Goal: Information Seeking & Learning: Find contact information

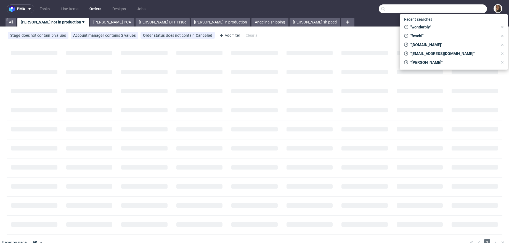
click at [467, 11] on input "text" at bounding box center [433, 8] width 108 height 9
paste input "Viktor Huhn"
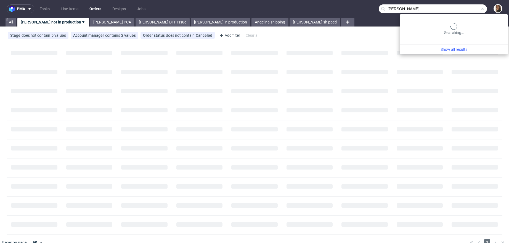
type input "Viktor Huhn"
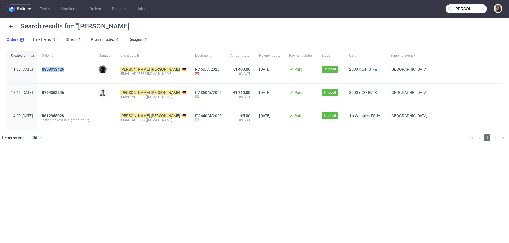
click at [367, 71] on span "QIFE" at bounding box center [372, 69] width 10 height 4
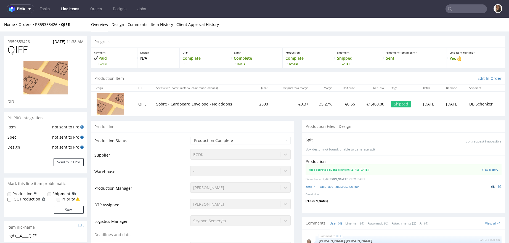
click at [491, 188] on icon at bounding box center [493, 187] width 4 height 4
click at [455, 8] on input "text" at bounding box center [466, 8] width 41 height 9
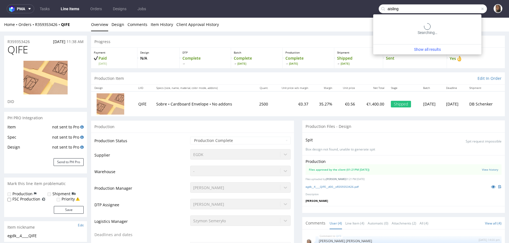
type input "aisling"
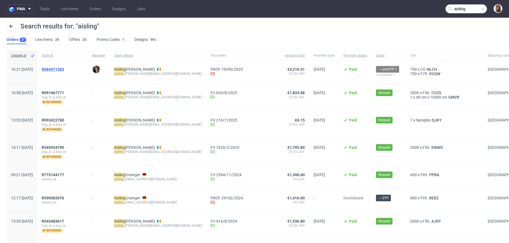
click at [64, 68] on span "R084971583" at bounding box center [53, 69] width 22 height 4
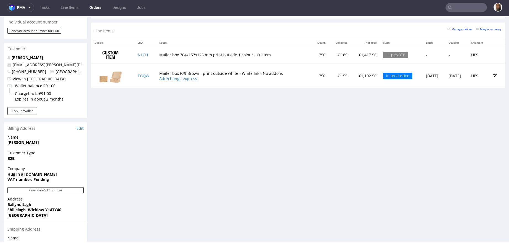
scroll to position [218, 0]
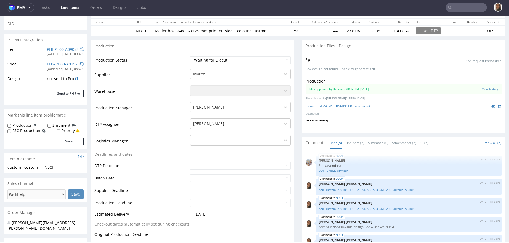
scroll to position [71, 0]
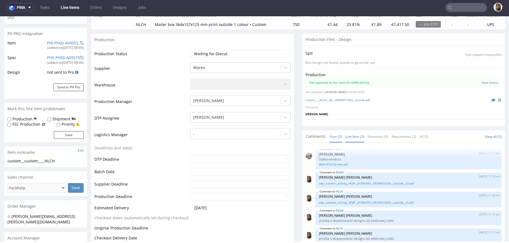
click at [345, 136] on link "Line Item (3)" at bounding box center [354, 137] width 19 height 12
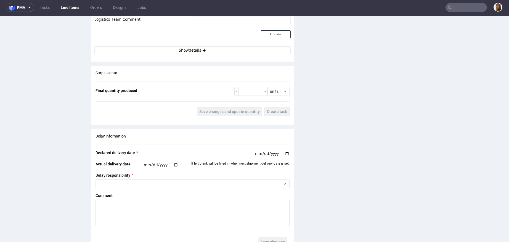
scroll to position [899, 0]
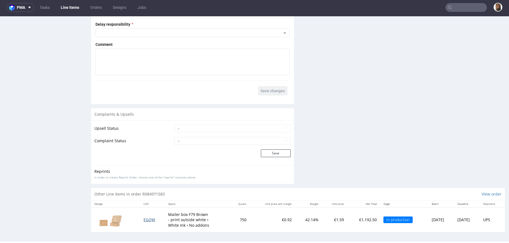
click at [144, 220] on span "EGQW" at bounding box center [150, 219] width 12 height 5
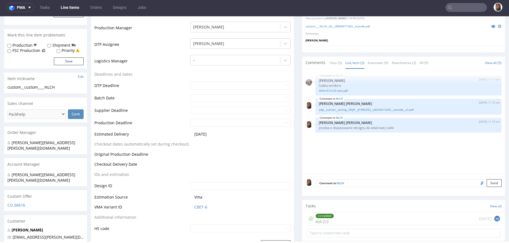
scroll to position [74, 0]
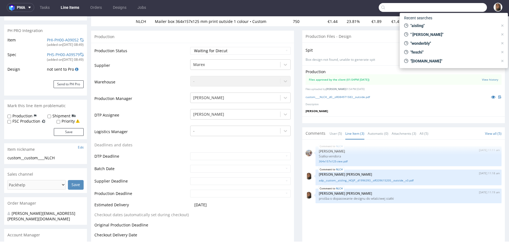
click at [463, 4] on input "text" at bounding box center [433, 7] width 108 height 9
paste input "Viktor Huhn"
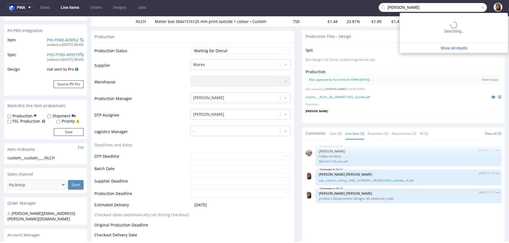
type input "Viktor Huhn"
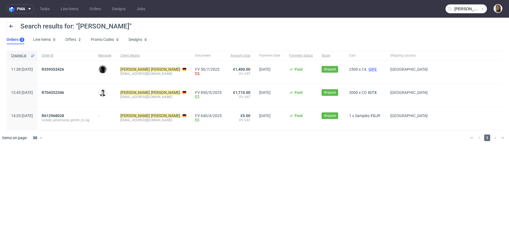
click at [367, 68] on span "QIFE" at bounding box center [372, 69] width 10 height 4
click at [367, 91] on span "IGTX" at bounding box center [372, 92] width 11 height 4
click at [367, 92] on span "IGTX" at bounding box center [372, 92] width 11 height 4
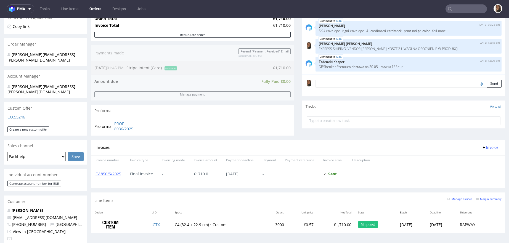
scroll to position [180, 0]
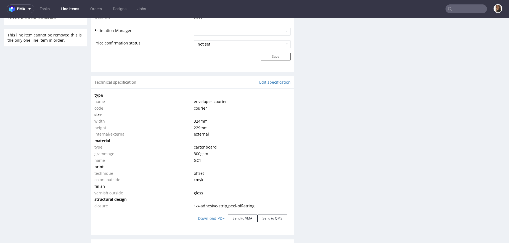
scroll to position [502, 0]
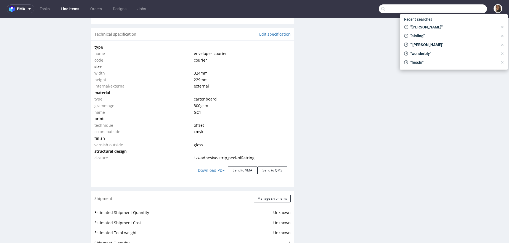
click at [455, 10] on input "text" at bounding box center [433, 8] width 108 height 9
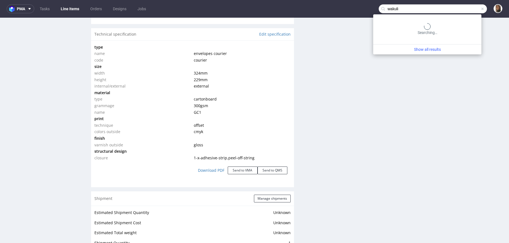
type input "wakuli"
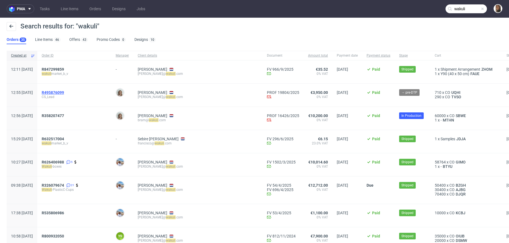
click at [64, 91] on span "R495876099" at bounding box center [53, 92] width 22 height 4
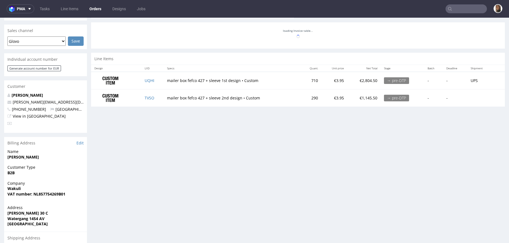
scroll to position [115, 0]
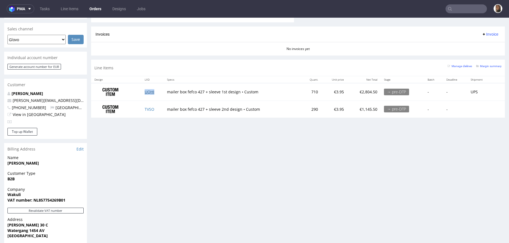
click at [146, 90] on link "UQHI" at bounding box center [150, 91] width 10 height 5
click at [148, 109] on link "TVSO" at bounding box center [150, 109] width 10 height 5
click at [463, 9] on input "text" at bounding box center [466, 8] width 41 height 9
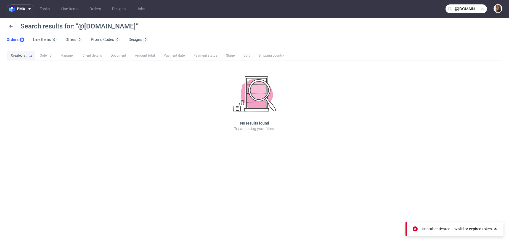
click at [463, 9] on input "@lethalcosmetics.com" at bounding box center [466, 8] width 41 height 9
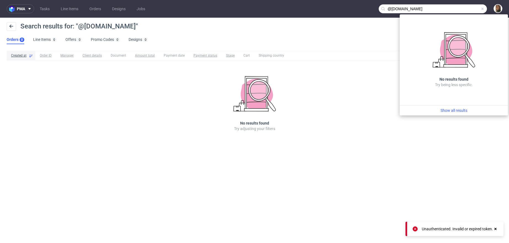
click at [463, 9] on input "@lethalcosmetics.com" at bounding box center [433, 8] width 108 height 9
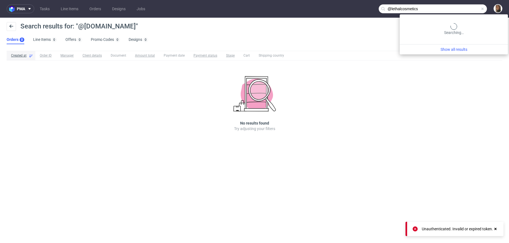
type input "@lethalcosmetics"
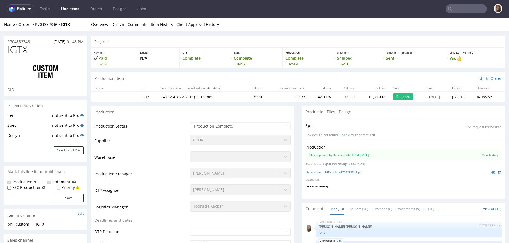
scroll to position [157, 0]
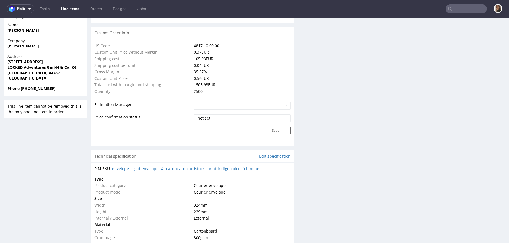
scroll to position [394, 0]
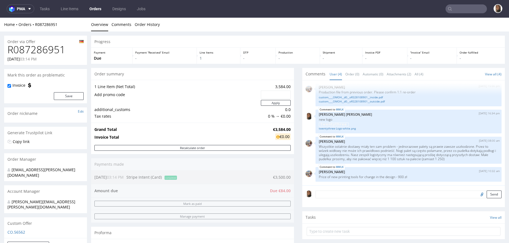
scroll to position [134, 0]
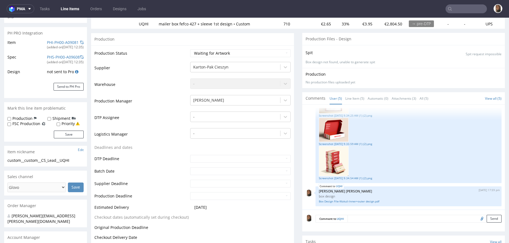
scroll to position [148, 0]
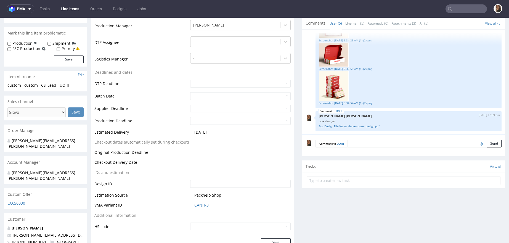
click at [477, 144] on input "file" at bounding box center [481, 143] width 8 height 7
type input "C:\fakepath\Box Design File-Wakuli-Inner+outer design + sleeves.pdf"
click at [487, 142] on button "Send" at bounding box center [494, 144] width 15 height 8
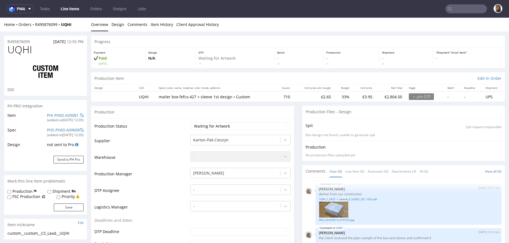
scroll to position [134, 0]
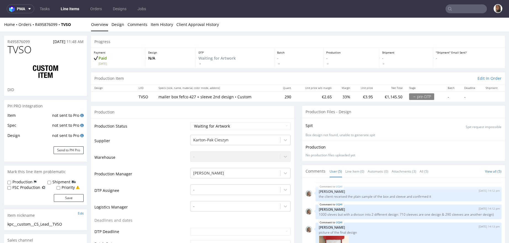
scroll to position [150, 0]
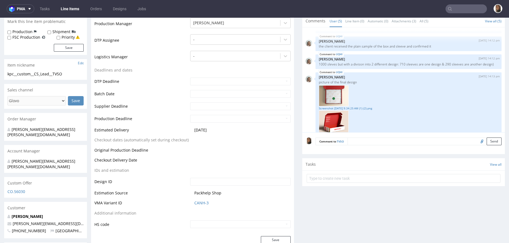
click at [477, 139] on input "file" at bounding box center [481, 140] width 8 height 7
type input "C:\fakepath\Box Design File-Wakuli-Inner+outer design + sleeves.pdf"
click at [487, 139] on button "Send" at bounding box center [494, 141] width 15 height 8
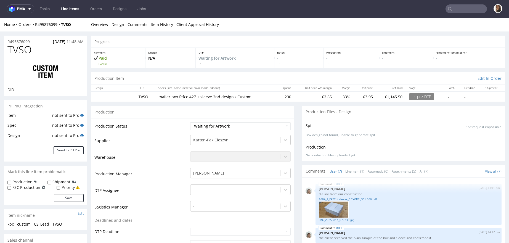
scroll to position [153, 0]
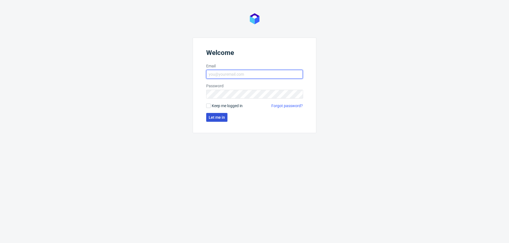
type input "[PERSON_NAME][EMAIL_ADDRESS][PERSON_NAME][DOMAIN_NAME]"
click at [219, 120] on button "Let me in" at bounding box center [216, 117] width 21 height 9
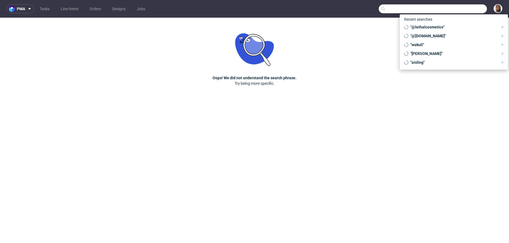
click at [470, 11] on input "text" at bounding box center [433, 8] width 108 height 9
paste input "@lethalcosmetics.com"
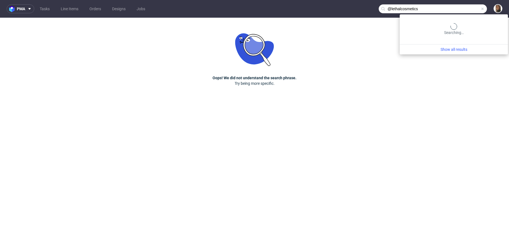
type input "@lethalcosmetics"
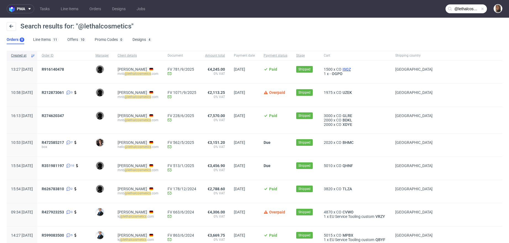
click at [352, 71] on span "ISQZ" at bounding box center [346, 69] width 10 height 4
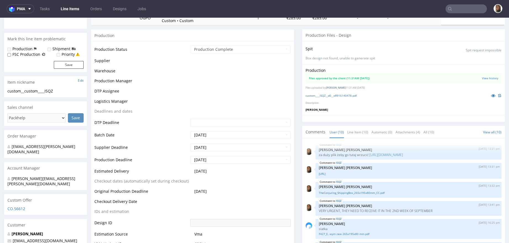
scroll to position [127, 0]
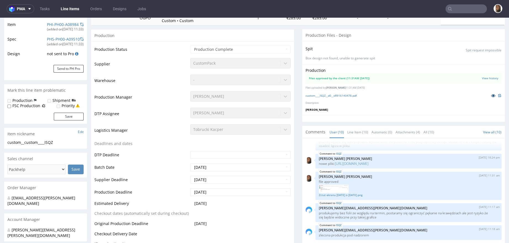
click at [491, 95] on icon at bounding box center [493, 96] width 4 height 4
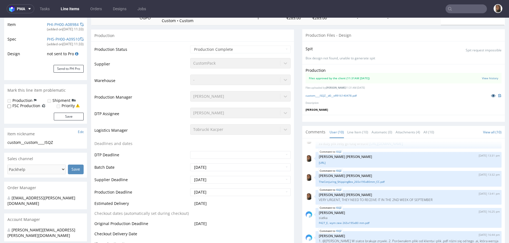
scroll to position [0, 0]
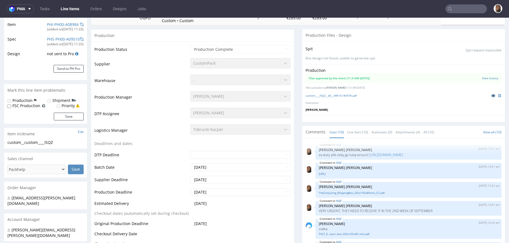
type input "@lethalcosmetics"
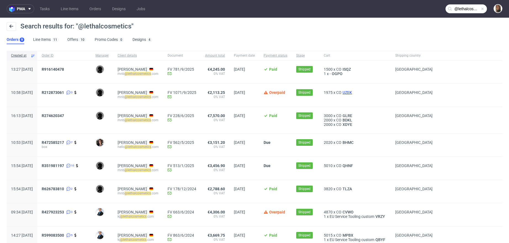
click at [353, 92] on span "UZEK" at bounding box center [347, 92] width 12 height 4
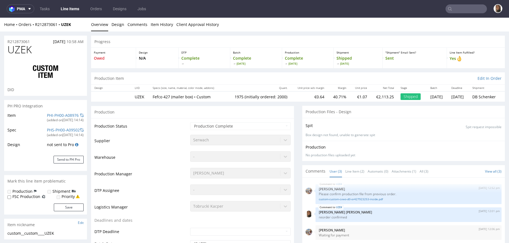
click at [138, 96] on td "UZEK" at bounding box center [140, 96] width 18 height 10
copy td "UZEK"
type input "@lethalcosmetics"
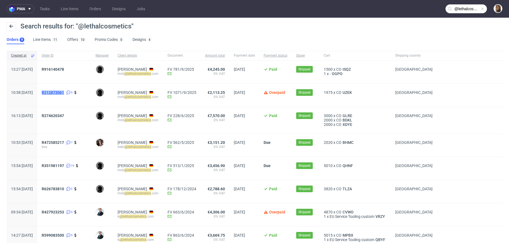
click at [64, 92] on span "R212873061" at bounding box center [53, 92] width 22 height 4
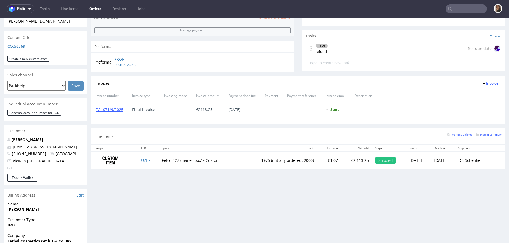
scroll to position [187, 0]
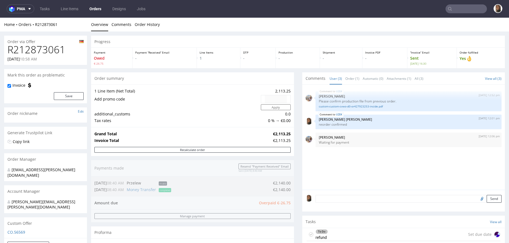
type input "@lethalcosmetics"
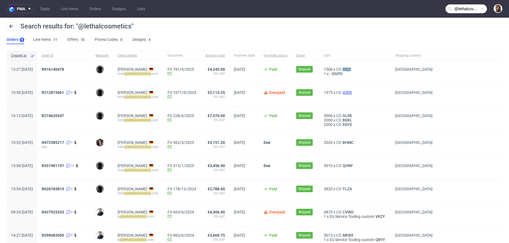
click at [353, 91] on span "UZEK" at bounding box center [347, 92] width 12 height 4
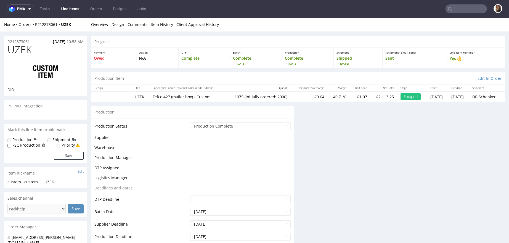
type input "@lethalcosmetics"
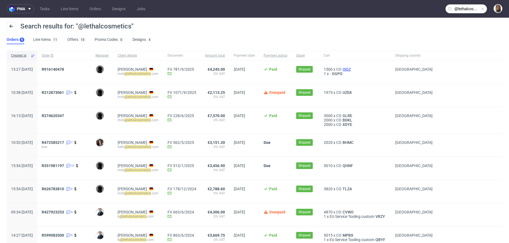
click at [352, 69] on span "ISQZ" at bounding box center [346, 69] width 10 height 4
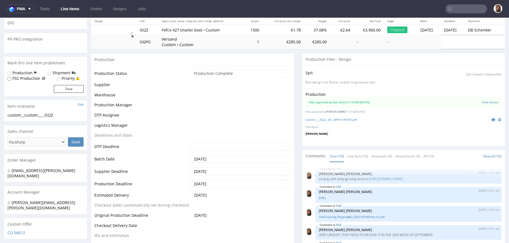
scroll to position [135, 0]
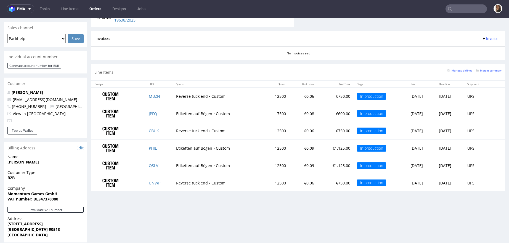
scroll to position [239, 0]
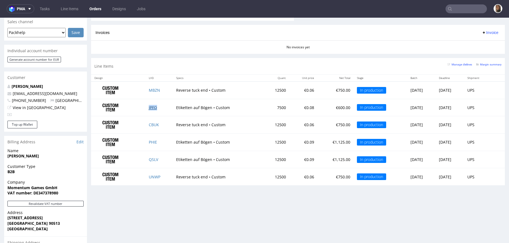
click at [153, 108] on link "JPFQ" at bounding box center [153, 107] width 8 height 5
click at [151, 89] on link "MBZN" at bounding box center [154, 90] width 11 height 5
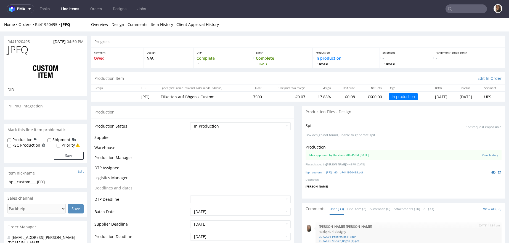
scroll to position [694, 0]
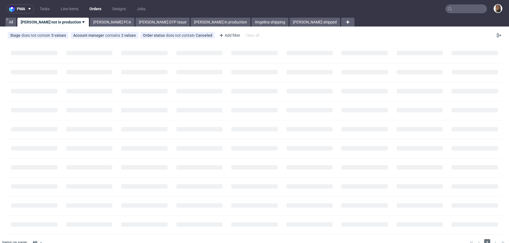
click at [459, 5] on input "text" at bounding box center [466, 8] width 41 height 9
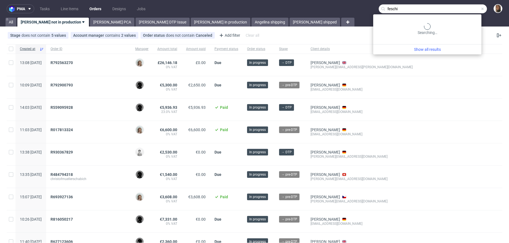
type input "feschi"
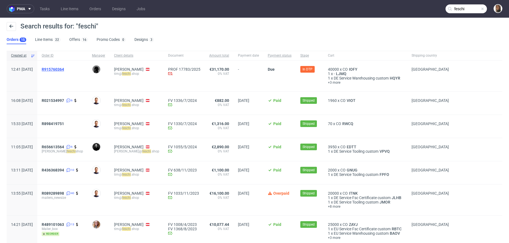
click at [64, 67] on span "R915760364" at bounding box center [53, 69] width 22 height 4
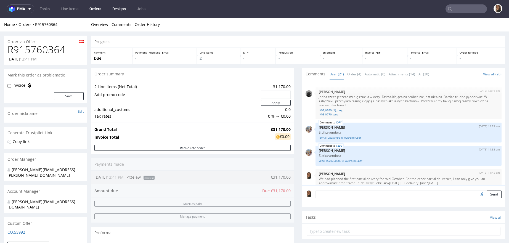
scroll to position [458, 0]
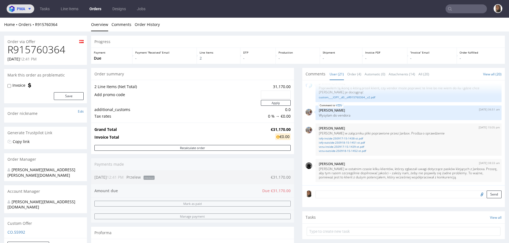
click at [21, 10] on span "pma" at bounding box center [21, 9] width 8 height 4
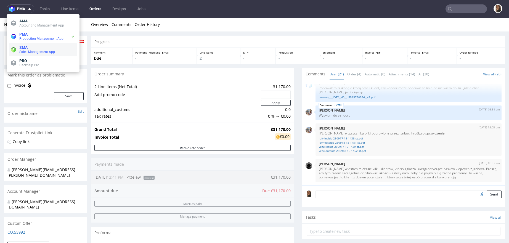
click at [30, 50] on span "Sales Management App" at bounding box center [47, 52] width 56 height 4
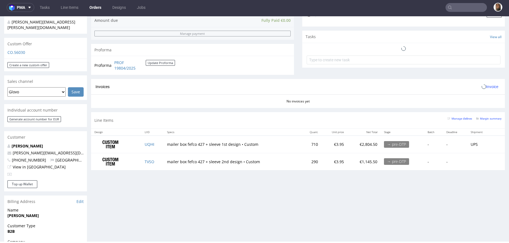
scroll to position [203, 0]
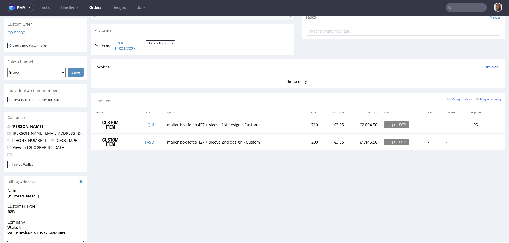
click at [454, 9] on input "text" at bounding box center [466, 7] width 41 height 9
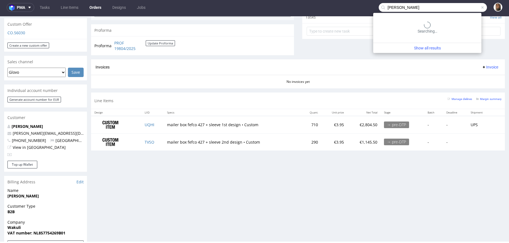
type input "jonathan"
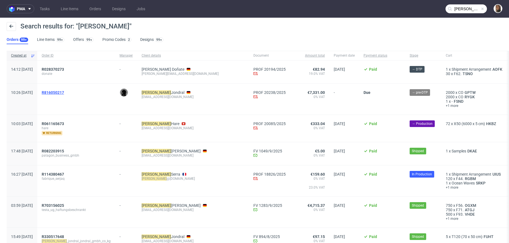
click at [64, 91] on span "R816050217" at bounding box center [53, 92] width 22 height 4
click at [233, 23] on div "Search results for: "jonathan"" at bounding box center [255, 28] width 496 height 13
click at [252, 34] on div "Search results for: "jonathan"" at bounding box center [255, 28] width 496 height 13
click at [64, 91] on span "R816050217" at bounding box center [53, 92] width 22 height 4
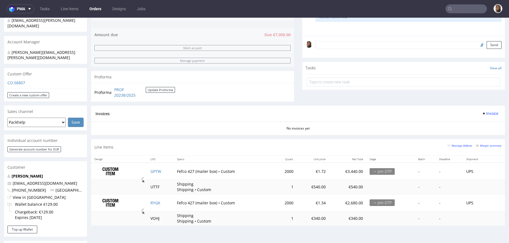
scroll to position [147, 0]
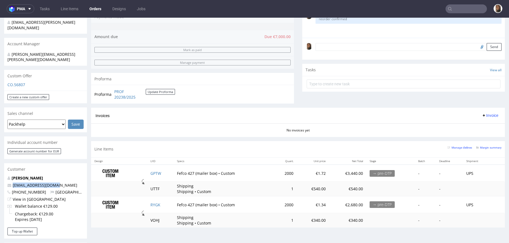
drag, startPoint x: 57, startPoint y: 173, endPoint x: 7, endPoint y: 172, distance: 50.2
click at [7, 175] on div "Jonathan Jondral jj@michaeljondral.com +495111697700 Germany View in Hubspot Wa…" at bounding box center [45, 201] width 83 height 52
copy span "jj@michaeljondral.com"
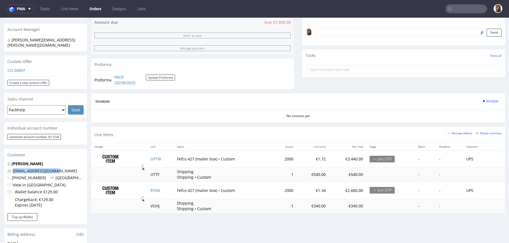
scroll to position [181, 0]
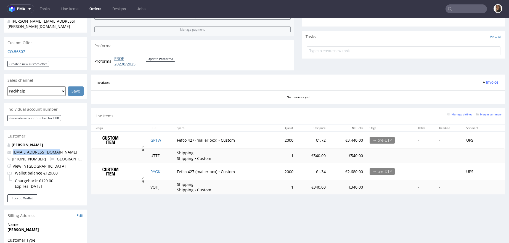
click at [121, 60] on link "PROF 20238/2025" at bounding box center [129, 61] width 31 height 11
click at [161, 56] on button "Update Proforma" at bounding box center [160, 59] width 29 height 6
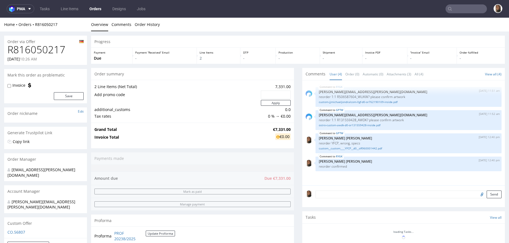
scroll to position [191, 0]
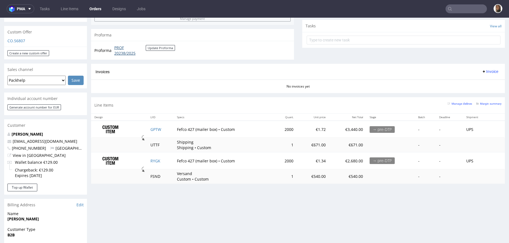
click at [119, 47] on link "PROF 20238/2025" at bounding box center [129, 50] width 31 height 11
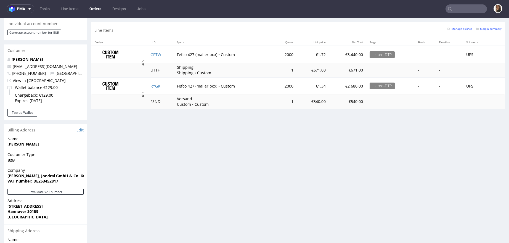
scroll to position [264, 0]
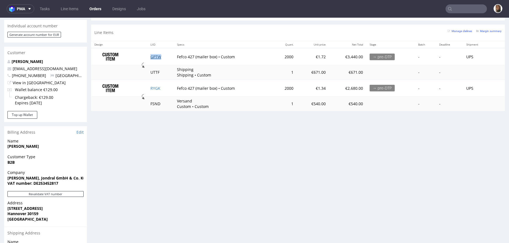
click at [155, 56] on link "GPTW" at bounding box center [155, 56] width 11 height 5
click at [154, 87] on link "RYGK" at bounding box center [155, 88] width 10 height 5
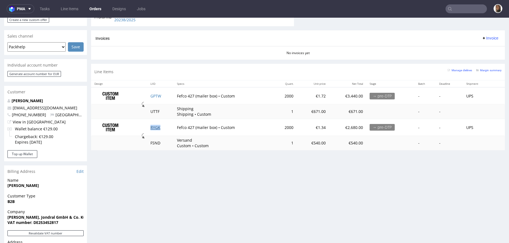
scroll to position [196, 0]
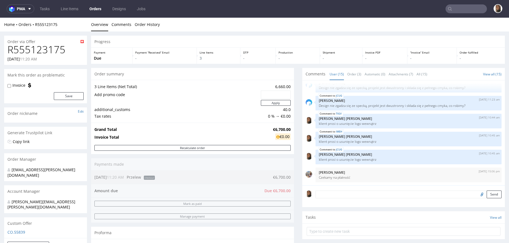
scroll to position [188, 0]
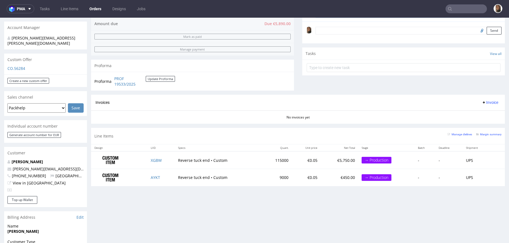
scroll to position [164, 0]
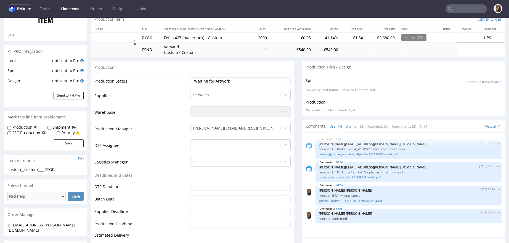
scroll to position [151, 0]
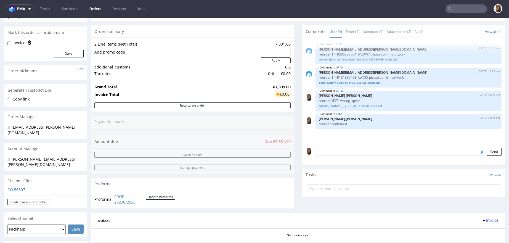
scroll to position [48, 0]
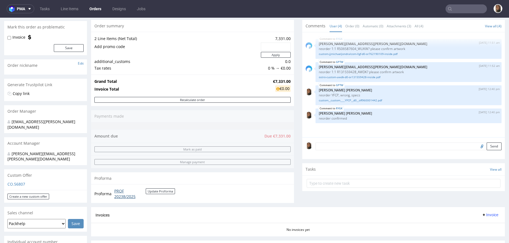
click at [123, 194] on link "PROF 20238/2025" at bounding box center [129, 193] width 31 height 11
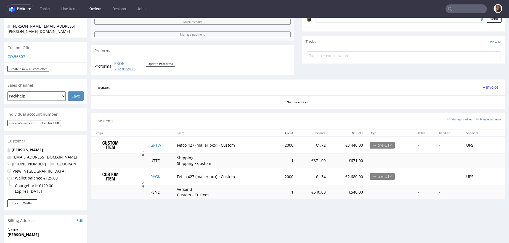
click at [366, 94] on div "Invoices Invoice" at bounding box center [298, 88] width 414 height 16
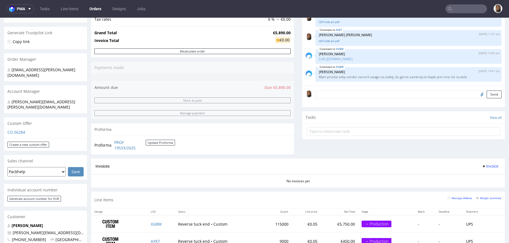
scroll to position [96, 0]
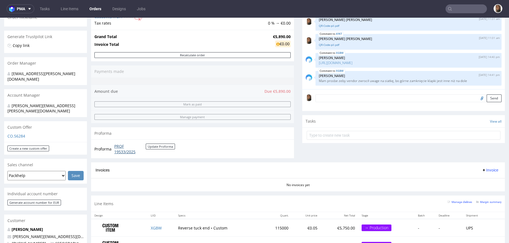
click at [121, 144] on link "PROF 19533/2025" at bounding box center [129, 149] width 31 height 11
drag, startPoint x: 59, startPoint y: 225, endPoint x: -7, endPoint y: 225, distance: 65.4
click at [0, 225] on html "Production Shipped DTP Orders Offers Shipments Designs Promotions Users Jobs Ad…" at bounding box center [254, 197] width 509 height 551
copy span "heidi@sweat-off.com"
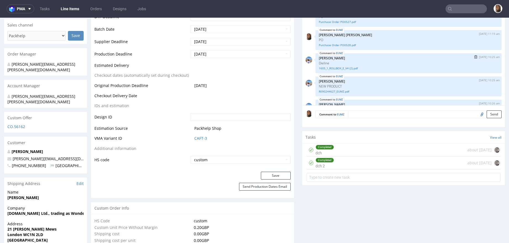
scroll to position [160, 0]
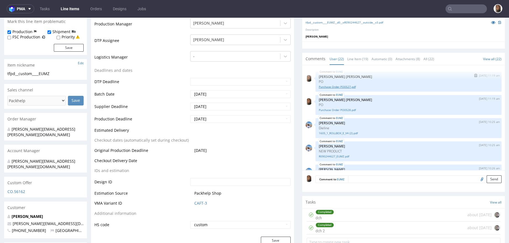
click at [332, 89] on link "Purchase Order PO0527.pdf" at bounding box center [409, 87] width 180 height 4
click at [348, 112] on link "Purchase Order PO0528.pdf" at bounding box center [409, 110] width 180 height 4
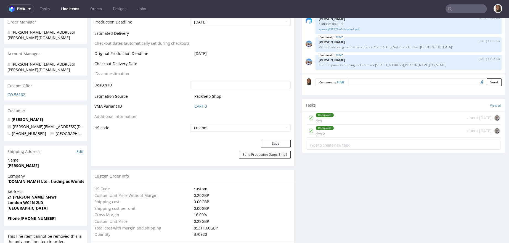
scroll to position [256, 0]
click at [158, 223] on td "Custom Unit Price" at bounding box center [143, 221] width 98 height 7
click at [157, 205] on tbody "HS Code custom Custom Unit Price Without Margin 0.20 GBP Shipping cost 0.00 GBP…" at bounding box center [192, 212] width 196 height 52
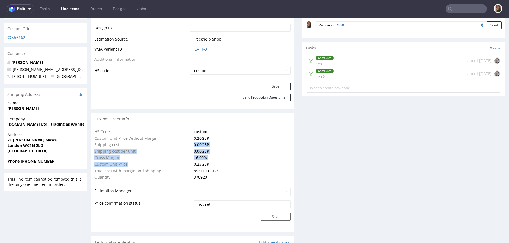
scroll to position [357, 0]
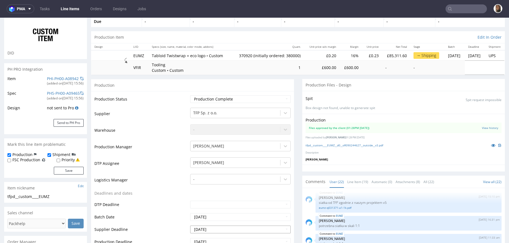
scroll to position [0, 0]
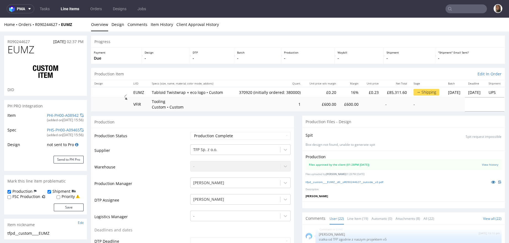
click at [44, 28] on div "Home Orders R090244627 EUMZ Overview Design Comments Item History Client Approv…" at bounding box center [254, 25] width 509 height 14
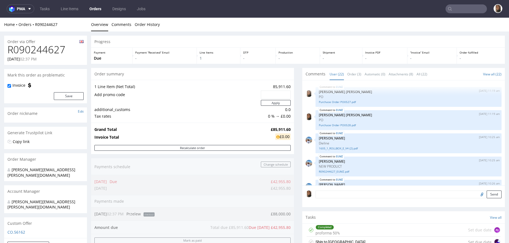
scroll to position [394, 0]
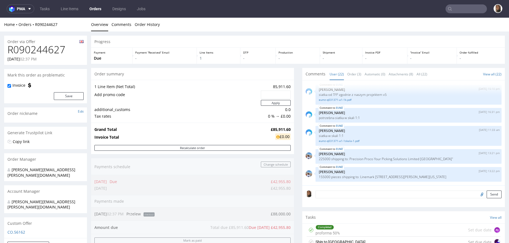
click at [296, 117] on div "Progress Payment Due Payment “Received” Email - Line Items 1 DTP - Production -…" at bounding box center [298, 213] width 414 height 355
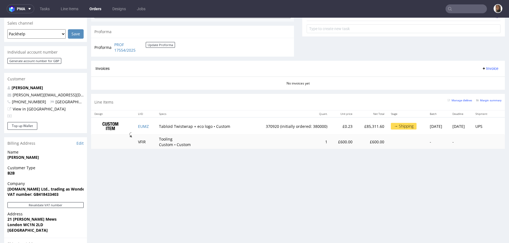
scroll to position [168, 0]
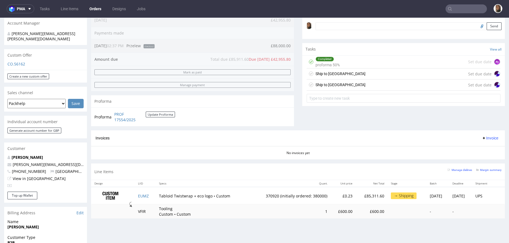
click at [332, 71] on div "Ship to UK Set due date" at bounding box center [404, 73] width 194 height 11
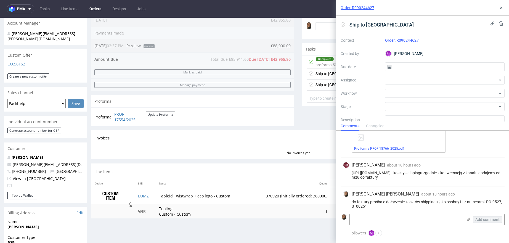
scroll to position [76, 0]
click at [500, 4] on button at bounding box center [501, 7] width 7 height 7
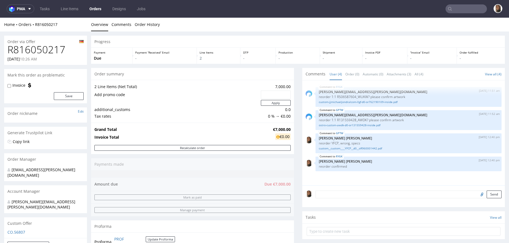
click at [288, 134] on div "Grand Total €7,000.00 Invoice Total €0.00" at bounding box center [192, 134] width 203 height 22
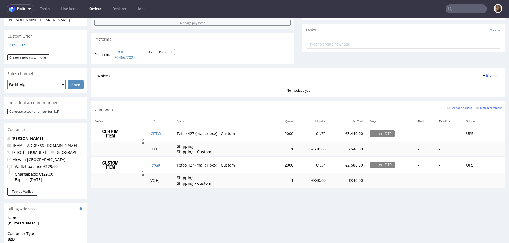
scroll to position [216, 0]
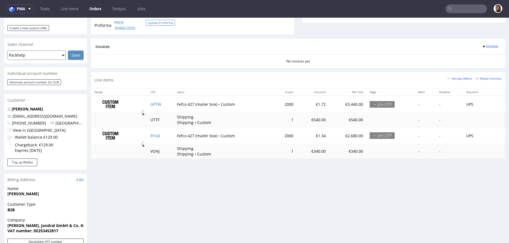
click at [157, 22] on button "Update Proforma" at bounding box center [160, 23] width 29 height 6
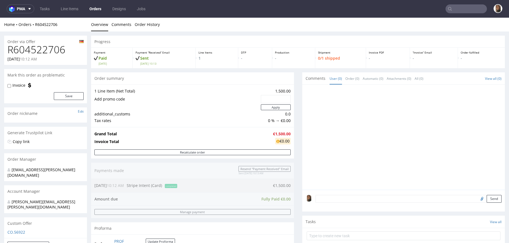
click at [51, 49] on h1 "R604522706" at bounding box center [45, 49] width 76 height 11
copy h1 "R604522706"
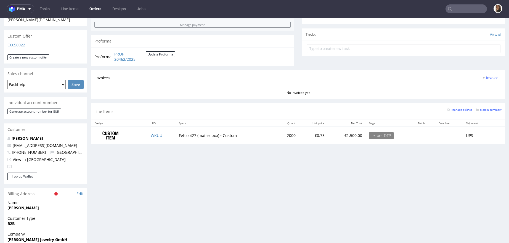
scroll to position [208, 0]
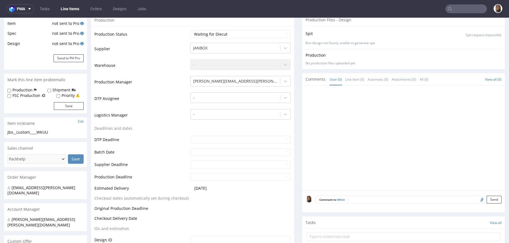
scroll to position [100, 0]
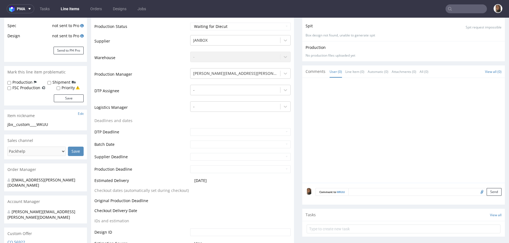
click at [366, 190] on textarea at bounding box center [424, 192] width 153 height 8
paste textarea "reorder R031073808TUSZ"
click at [349, 192] on textarea "reorder R031073808TUSZ" at bounding box center [409, 200] width 186 height 24
type textarea "reorder R031073808_TUSZ"
click at [477, 217] on input "file" at bounding box center [481, 217] width 8 height 7
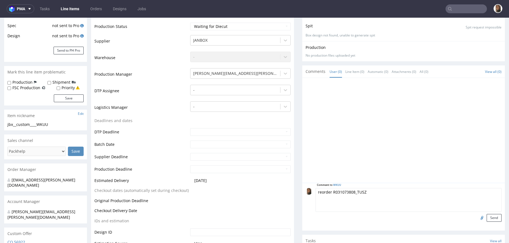
type input "C:\fakepath\jbx__custom____TUSZ__d0__oR031073808__inside.pdf"
click at [487, 220] on button "Send" at bounding box center [494, 218] width 15 height 8
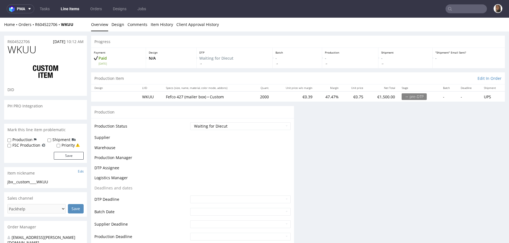
scroll to position [0, 0]
click at [46, 25] on link "R604522706" at bounding box center [48, 24] width 26 height 5
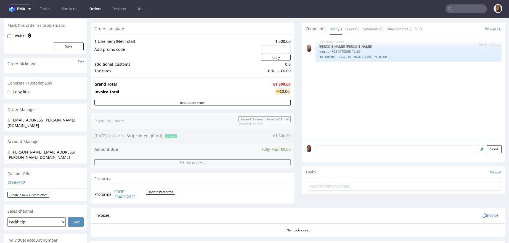
scroll to position [62, 0]
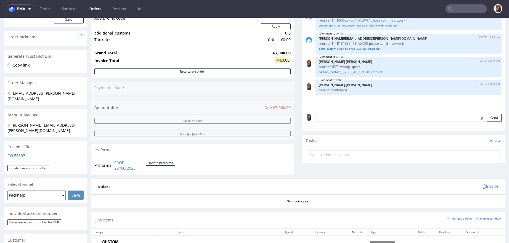
scroll to position [120, 0]
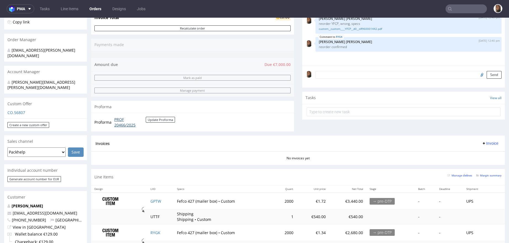
click at [121, 123] on link "PROF 20466/2025" at bounding box center [129, 122] width 31 height 11
click at [119, 124] on link "PROF 20466/2025" at bounding box center [129, 122] width 31 height 11
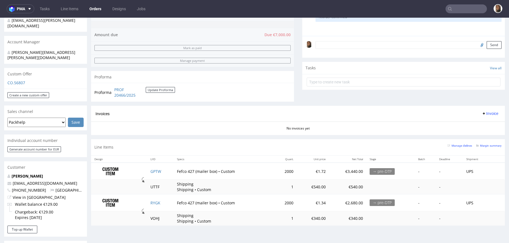
scroll to position [149, 0]
click at [127, 95] on link "PROF 20466/2025" at bounding box center [129, 93] width 31 height 11
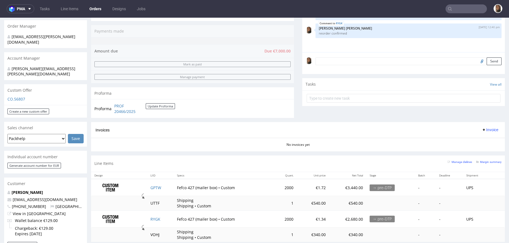
scroll to position [193, 0]
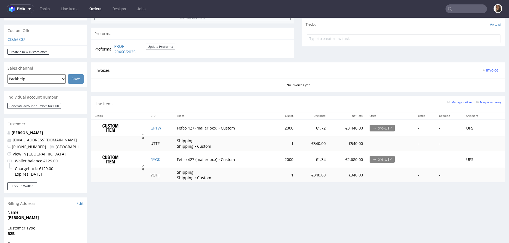
click at [460, 9] on input "text" at bounding box center [466, 8] width 41 height 9
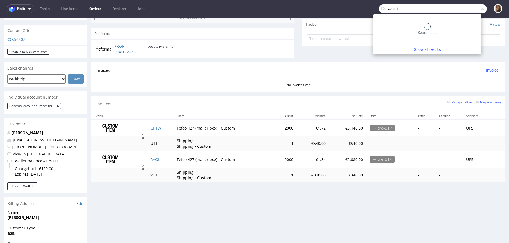
type input "wakuli"
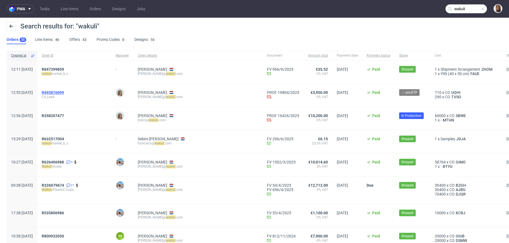
click at [64, 91] on span "R495876099" at bounding box center [53, 92] width 22 height 4
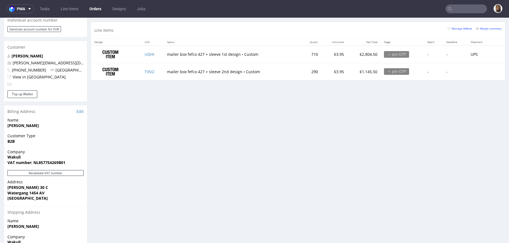
scroll to position [200, 0]
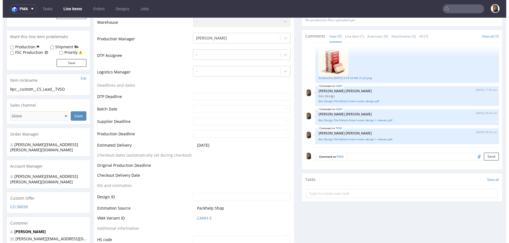
scroll to position [152, 0]
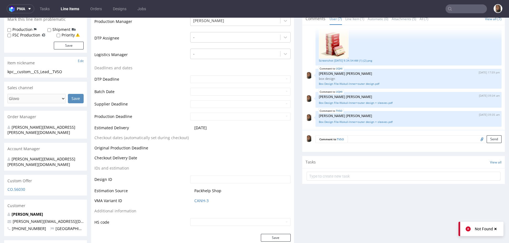
click at [356, 141] on textarea at bounding box center [425, 139] width 154 height 8
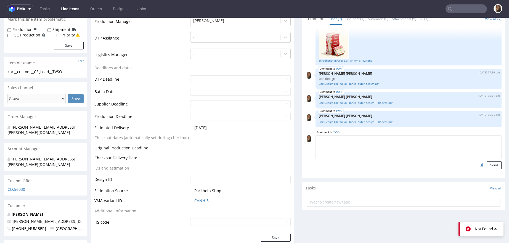
paste textarea "Sleeve design 1 (with the white box, that says "[PERSON_NAME]'s coffee pods gif…"
type textarea "Sleeve design 1 (with the white box, that says "wakuli's coffee pods giftbox") …"
click at [487, 163] on button "Send" at bounding box center [494, 165] width 15 height 8
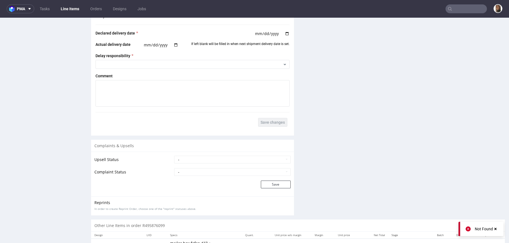
scroll to position [964, 0]
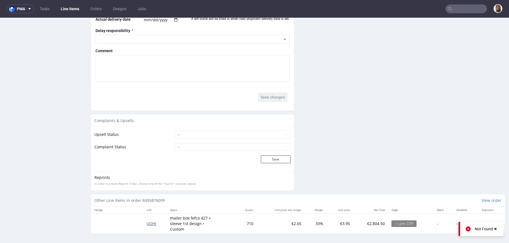
click at [151, 221] on span "UQHI" at bounding box center [152, 223] width 10 height 5
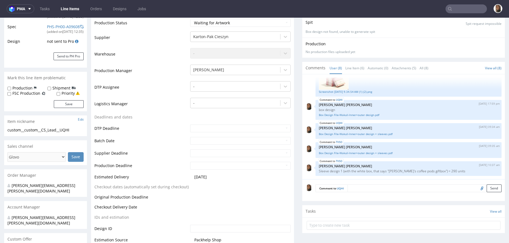
scroll to position [104, 0]
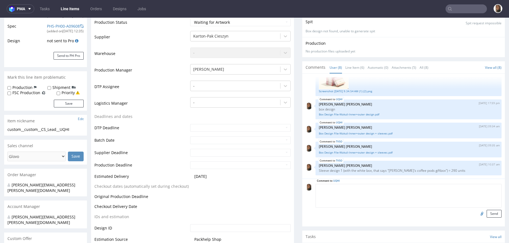
click at [377, 188] on textarea at bounding box center [409, 196] width 186 height 24
paste textarea "Sleeve design 2 (all green sleeve, that says "wakuli's holiday blend giftbox") …"
type textarea "Sleeve design 2 (all green sleeve, that says "wakuli's holiday blend giftbox") …"
click at [487, 212] on button "Send" at bounding box center [494, 214] width 15 height 8
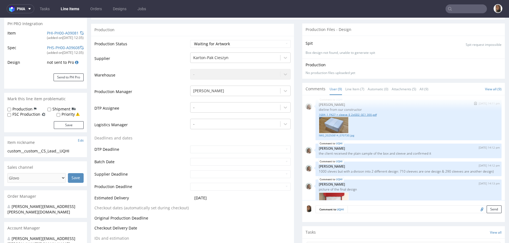
scroll to position [0, 0]
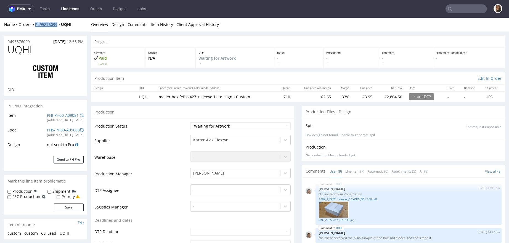
copy link "R495876099"
drag, startPoint x: 80, startPoint y: 25, endPoint x: 33, endPoint y: 25, distance: 46.4
click at [33, 25] on div "Home Orders R495876099 UQHI" at bounding box center [45, 25] width 83 height 6
copy div "R495876099 UQHI"
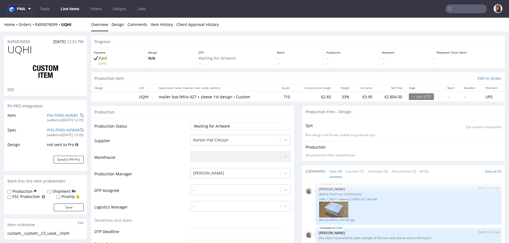
click at [48, 37] on div "R495876099 11.09.2025 12:55 PM" at bounding box center [45, 40] width 83 height 9
copy link "R495876099"
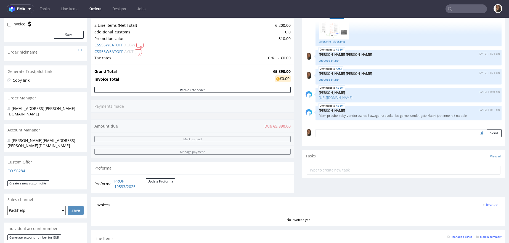
scroll to position [126, 0]
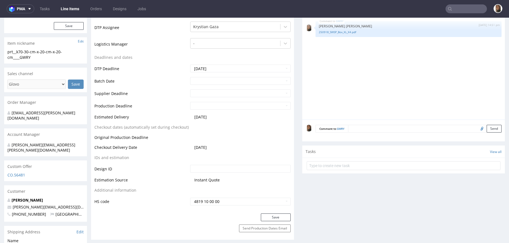
scroll to position [149, 0]
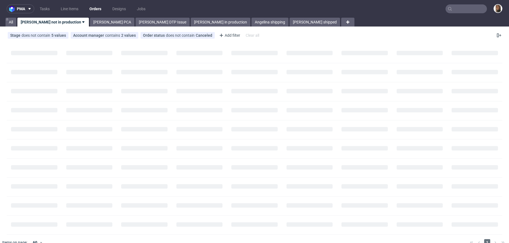
click at [462, 9] on input "text" at bounding box center [466, 8] width 41 height 9
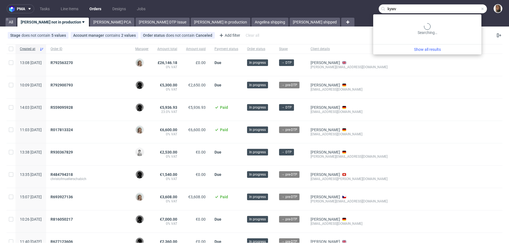
type input "kywv"
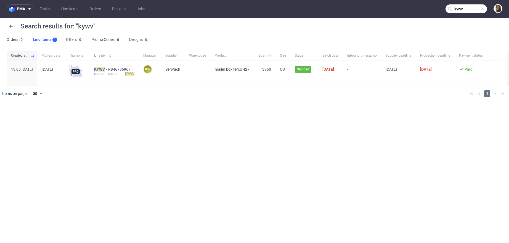
click at [105, 70] on mark "KYWV" at bounding box center [99, 69] width 11 height 4
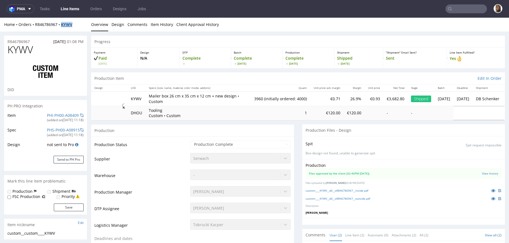
select select "in_progress"
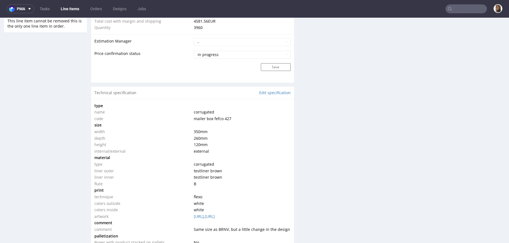
scroll to position [484, 0]
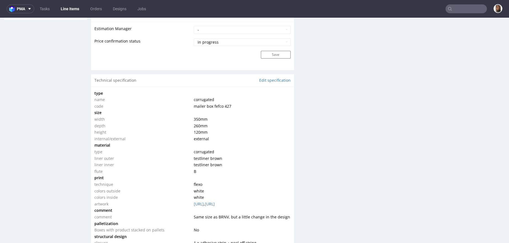
click at [462, 9] on input "text" at bounding box center [466, 8] width 41 height 9
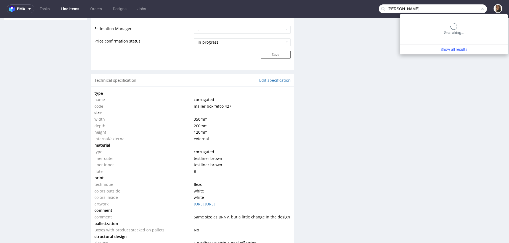
type input "[PERSON_NAME]"
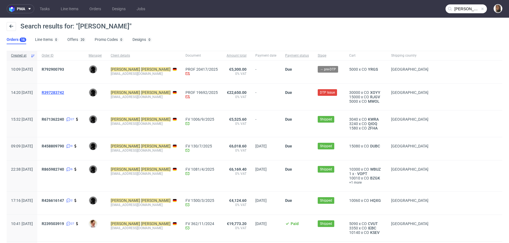
click at [64, 92] on span "R397283742" at bounding box center [53, 92] width 22 height 4
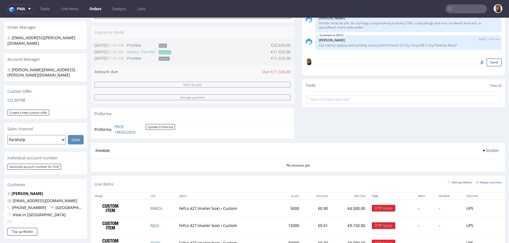
scroll to position [191, 0]
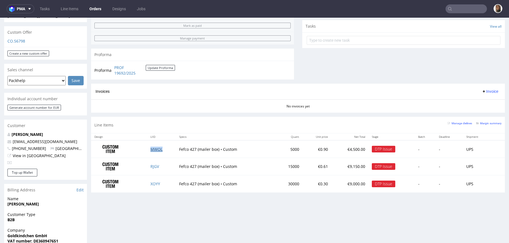
click at [154, 148] on link "MWOL" at bounding box center [156, 149] width 12 height 5
click at [154, 167] on link "RJGV" at bounding box center [154, 166] width 9 height 5
click at [154, 182] on link "XOYY" at bounding box center [155, 183] width 10 height 5
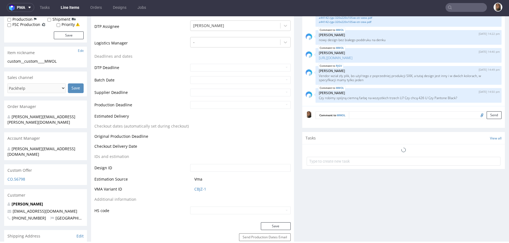
scroll to position [160, 0]
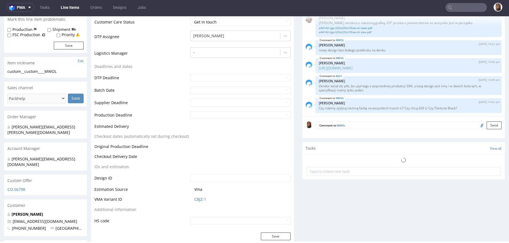
click at [361, 121] on textarea at bounding box center [425, 125] width 153 height 8
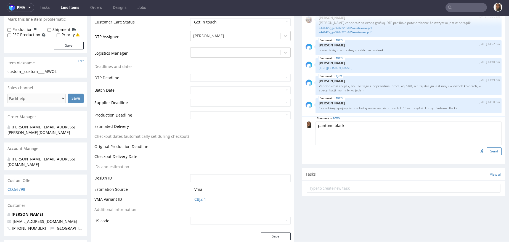
type textarea "pantone black"
click at [487, 149] on button "Send" at bounding box center [494, 151] width 15 height 8
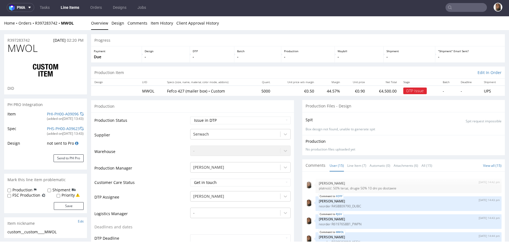
scroll to position [198, 0]
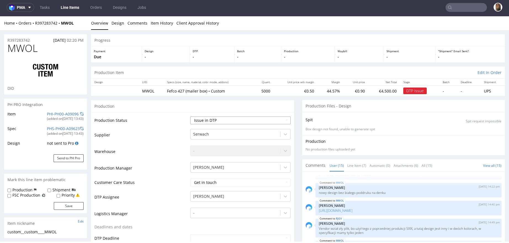
click at [208, 122] on select "Waiting for Artwork Waiting for Diecut Waiting for Mockup Waiting for DTP Waiti…" at bounding box center [240, 120] width 100 height 8
select select "back_for_dtp"
click at [190, 116] on select "Waiting for Artwork Waiting for Diecut Waiting for Mockup Waiting for DTP Waiti…" at bounding box center [240, 120] width 100 height 8
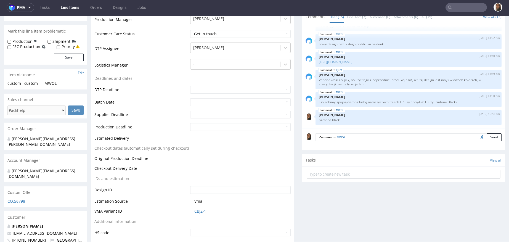
scroll to position [162, 0]
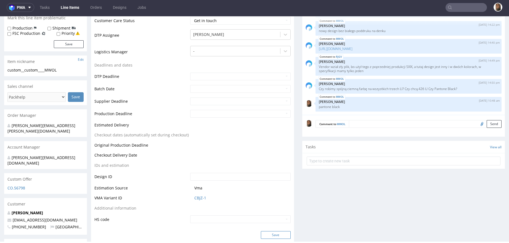
click at [270, 234] on button "Save" at bounding box center [276, 235] width 30 height 8
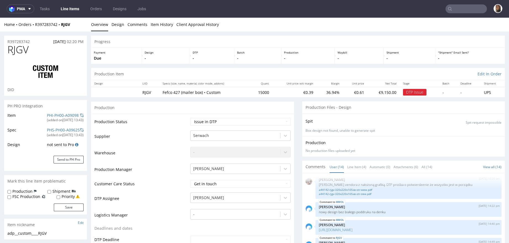
scroll to position [180, 0]
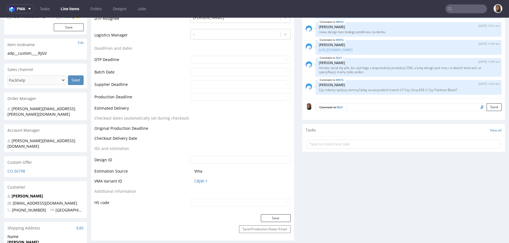
click at [383, 109] on textarea at bounding box center [423, 107] width 155 height 8
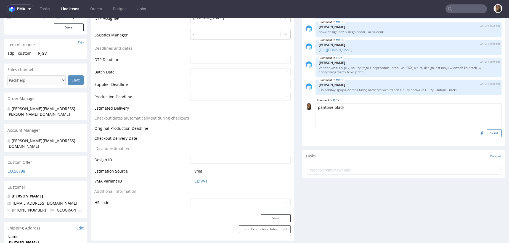
type textarea "pantone black"
click at [488, 132] on button "Send" at bounding box center [494, 133] width 15 height 8
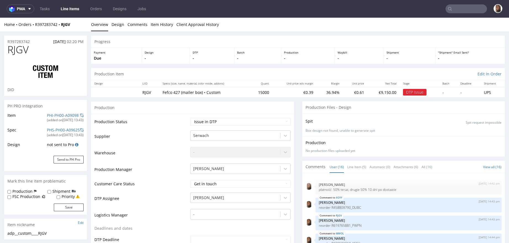
scroll to position [216, 0]
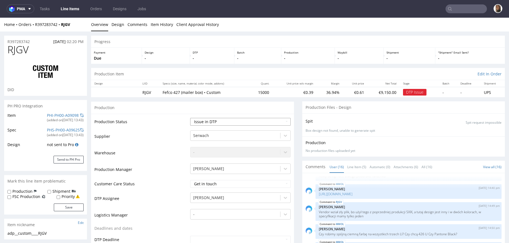
click at [213, 122] on select "Waiting for Artwork Waiting for Diecut Waiting for Mockup Waiting for DTP Waiti…" at bounding box center [240, 122] width 100 height 8
select select "back_for_dtp"
click at [190, 118] on select "Waiting for Artwork Waiting for Diecut Waiting for Mockup Waiting for DTP Waiti…" at bounding box center [240, 122] width 100 height 8
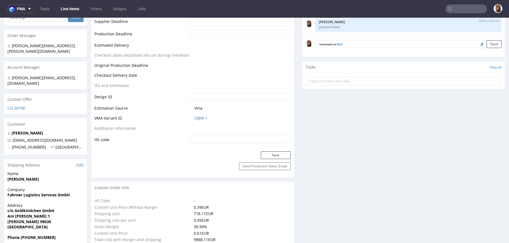
scroll to position [271, 0]
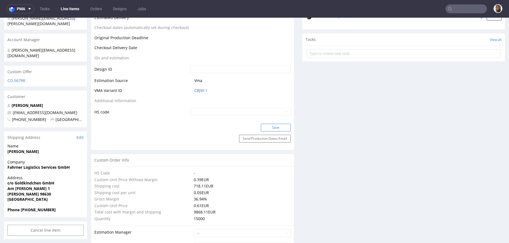
click at [272, 127] on button "Save" at bounding box center [276, 128] width 30 height 8
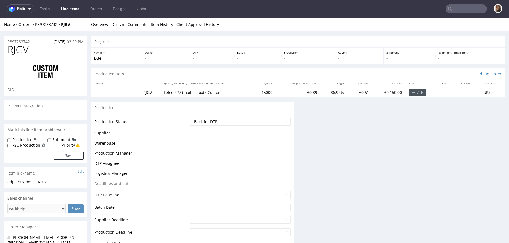
scroll to position [0, 0]
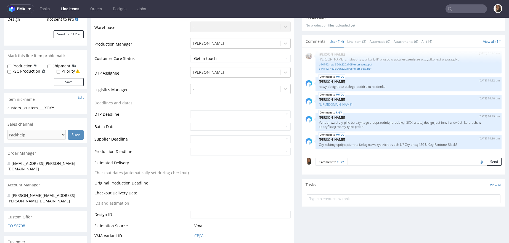
scroll to position [222, 0]
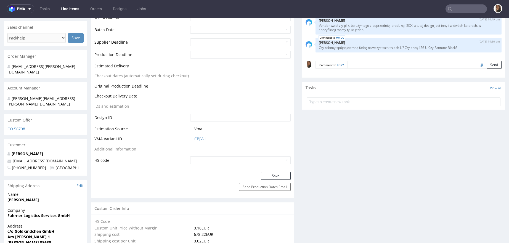
click at [359, 64] on textarea at bounding box center [425, 65] width 154 height 8
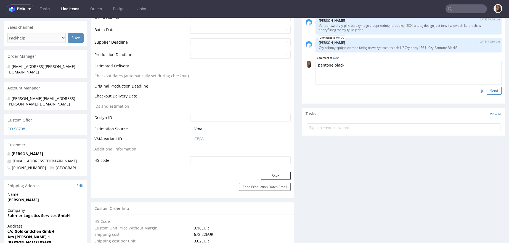
type textarea "pantone black"
click at [487, 90] on button "Send" at bounding box center [494, 91] width 15 height 8
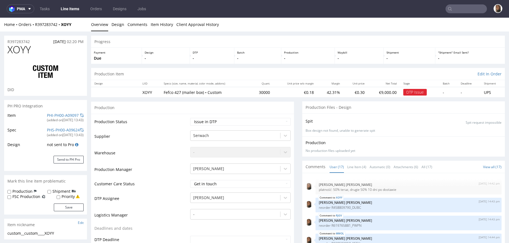
scroll to position [234, 0]
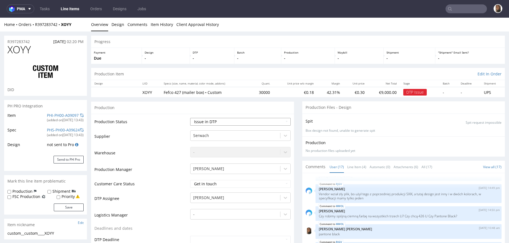
click at [213, 120] on select "Waiting for Artwork Waiting for Diecut Waiting for Mockup Waiting for DTP Waiti…" at bounding box center [240, 122] width 100 height 8
select select "back_for_dtp"
click at [190, 118] on select "Waiting for Artwork Waiting for Diecut Waiting for Mockup Waiting for DTP Waiti…" at bounding box center [240, 122] width 100 height 8
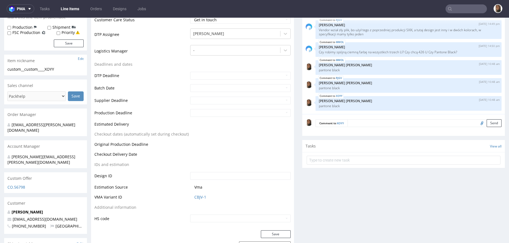
scroll to position [240, 0]
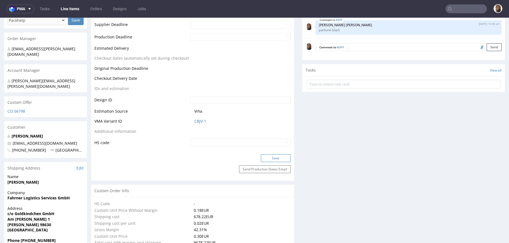
click at [274, 157] on button "Save" at bounding box center [276, 158] width 30 height 8
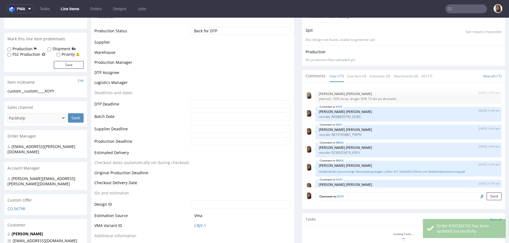
scroll to position [234, 0]
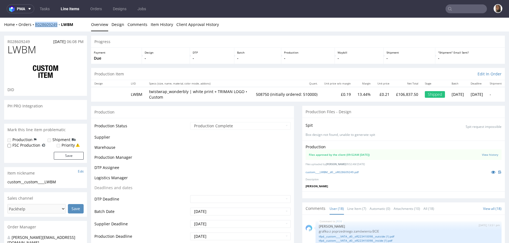
scroll to position [411, 0]
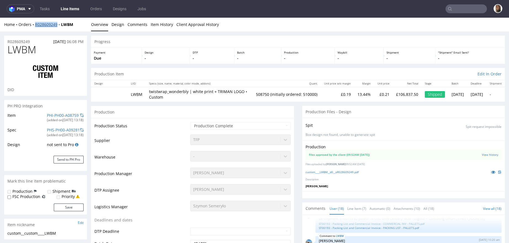
select select "in_progress"
click at [80, 26] on div "Home Orders R028609249 LWBM" at bounding box center [45, 25] width 83 height 6
copy link "R028609249"
drag, startPoint x: 81, startPoint y: 23, endPoint x: 35, endPoint y: 22, distance: 45.8
click at [35, 22] on div "Home Orders R028609249 LWBM" at bounding box center [45, 25] width 83 height 6
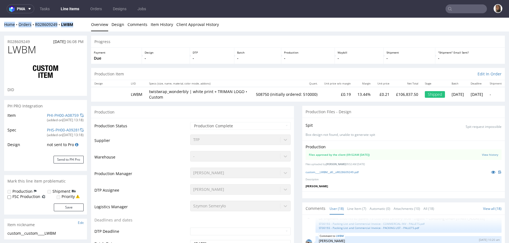
copy div "Home Orders R028609249 LWBM"
drag, startPoint x: 85, startPoint y: 24, endPoint x: 35, endPoint y: 23, distance: 50.0
click at [35, 23] on div "Home Orders R028609249 LWBM" at bounding box center [45, 25] width 83 height 6
copy div "R028609249 LWBM"
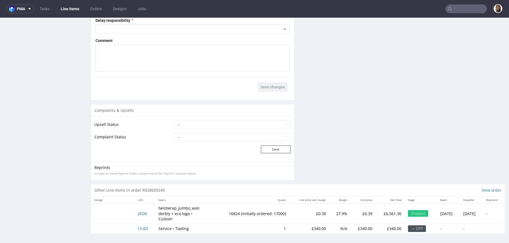
scroll to position [1, 0]
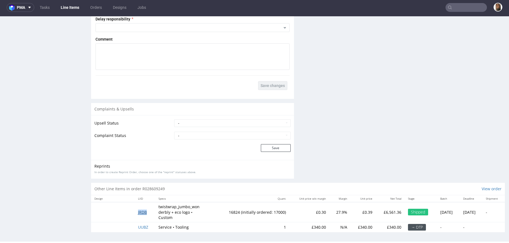
copy span "JRDB"
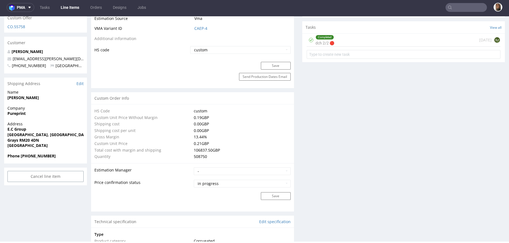
scroll to position [0, 0]
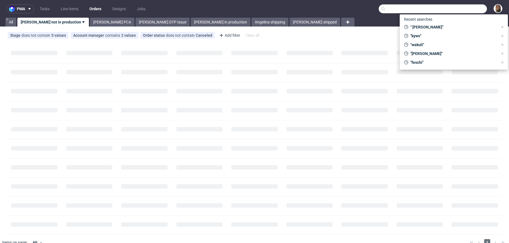
click at [455, 10] on input "text" at bounding box center [433, 8] width 108 height 9
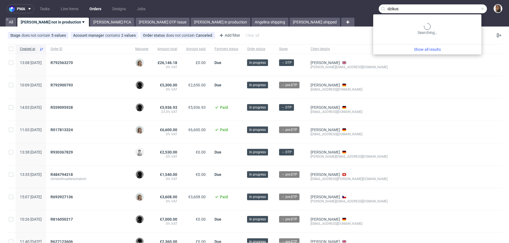
type input "dzikus"
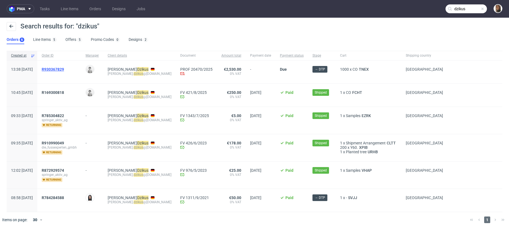
click at [64, 68] on span "R930367829" at bounding box center [53, 69] width 22 height 4
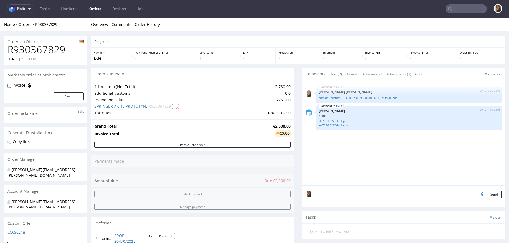
type input "dzikus"
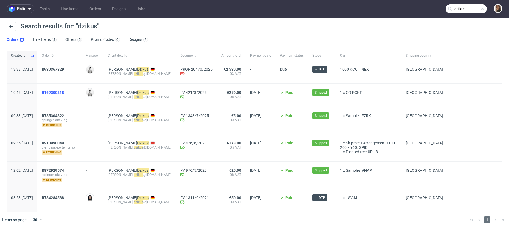
click at [64, 92] on span "R169300818" at bounding box center [53, 92] width 22 height 4
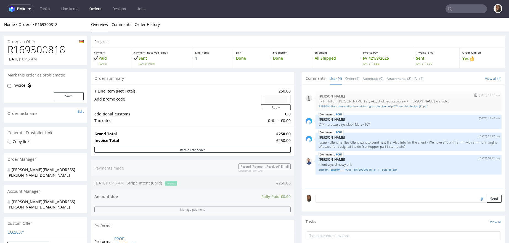
click at [351, 107] on link "6159004-lite-color-mailer-box-with-single-adhesive-strip-f-71-outside-inside (3…" at bounding box center [409, 106] width 180 height 4
click at [462, 8] on input "text" at bounding box center [466, 8] width 41 height 9
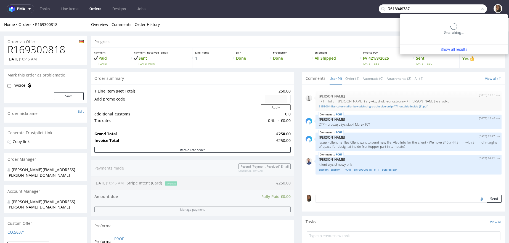
type input "R618949737"
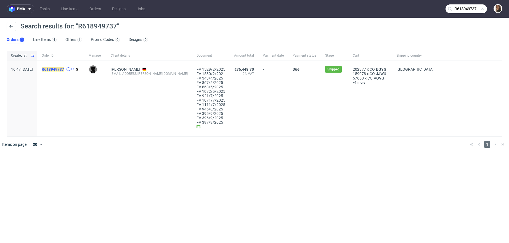
click at [64, 67] on mark "R618949737" at bounding box center [53, 69] width 22 height 4
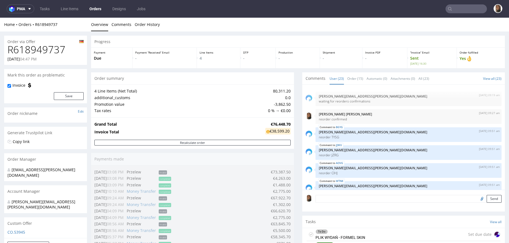
scroll to position [343, 0]
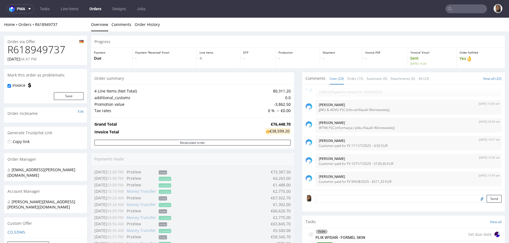
type input "R618949737"
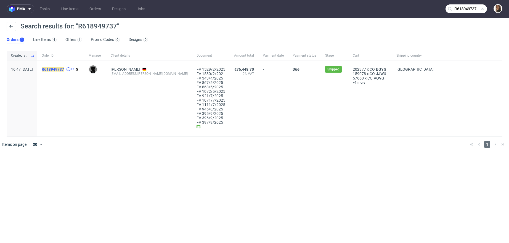
click at [64, 70] on mark "R618949737" at bounding box center [53, 69] width 22 height 4
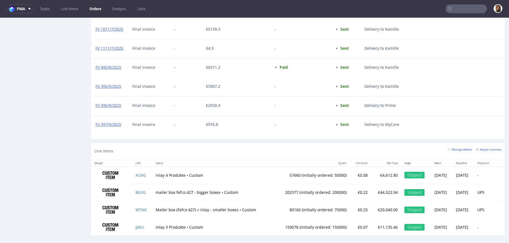
scroll to position [1, 0]
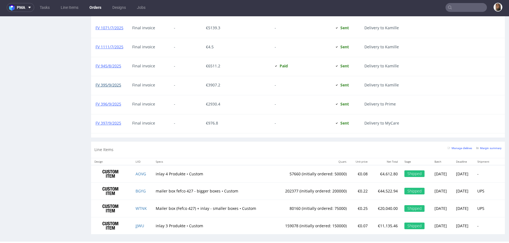
click at [109, 82] on link "FV 395/9/2025" at bounding box center [109, 84] width 26 height 5
click at [111, 101] on link "FV 396/9/2025" at bounding box center [109, 103] width 26 height 5
click at [101, 121] on link "FV 397/9/2025" at bounding box center [109, 122] width 26 height 5
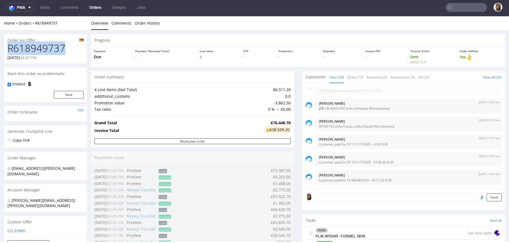
drag, startPoint x: 67, startPoint y: 49, endPoint x: -4, endPoint y: 49, distance: 71.5
copy h1 "R618949737"
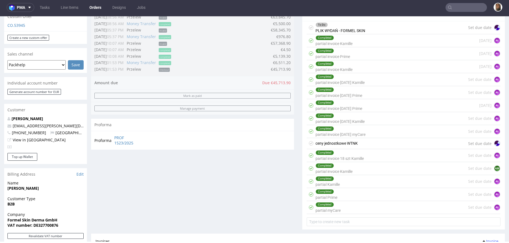
scroll to position [617, 0]
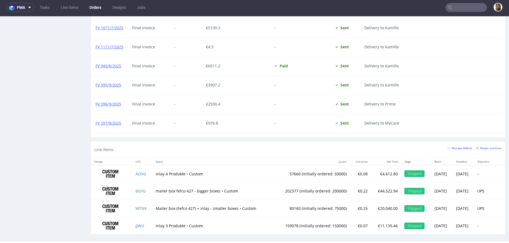
click at [462, 6] on input "text" at bounding box center [466, 7] width 41 height 9
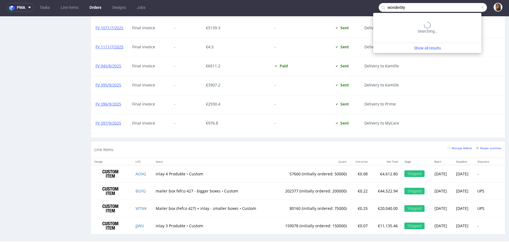
type input "wonderbly"
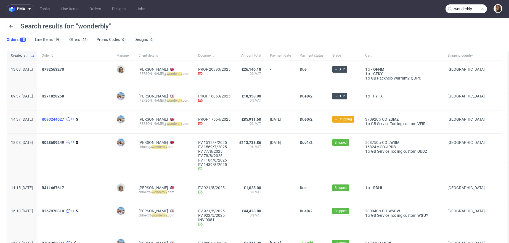
click at [62, 117] on span "R090244627" at bounding box center [53, 119] width 22 height 4
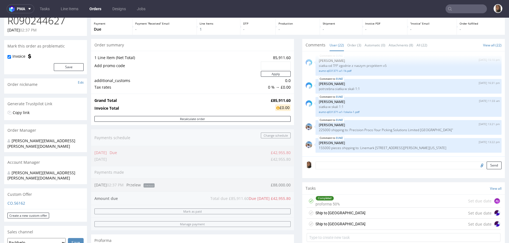
scroll to position [30, 0]
click at [27, 10] on icon at bounding box center [29, 9] width 4 height 4
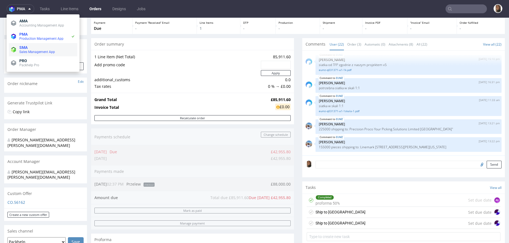
click at [30, 48] on span "SMA" at bounding box center [47, 47] width 56 height 4
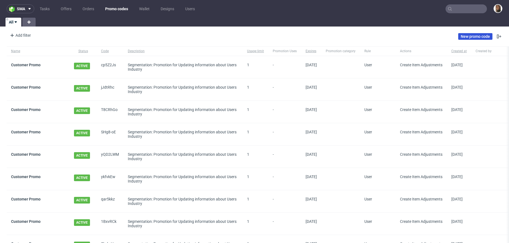
click at [462, 37] on link "New promo code" at bounding box center [475, 36] width 34 height 7
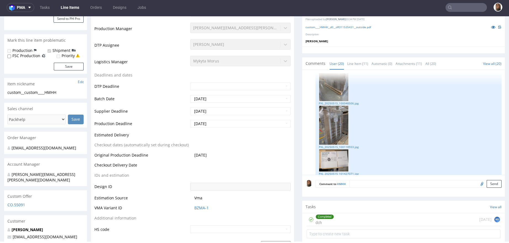
scroll to position [219, 0]
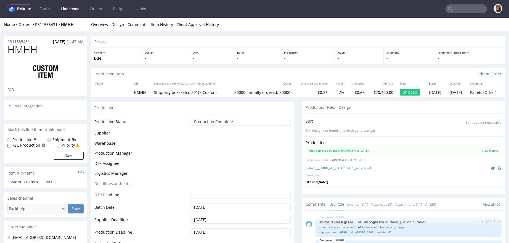
scroll to position [817, 0]
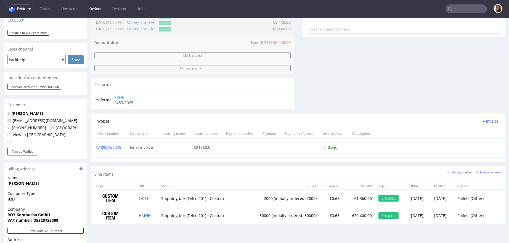
scroll to position [208, 0]
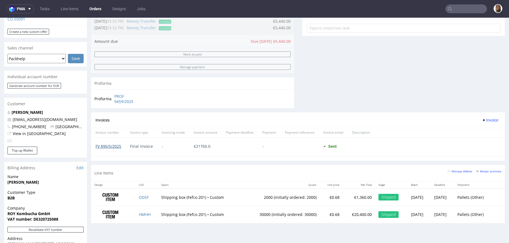
click at [110, 145] on link "FV 890/5/2025" at bounding box center [109, 146] width 26 height 5
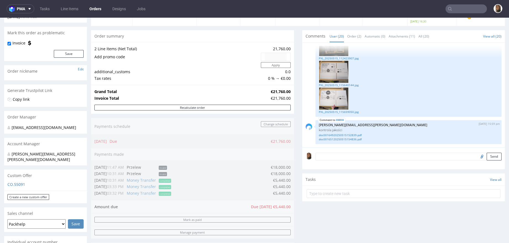
scroll to position [29, 0]
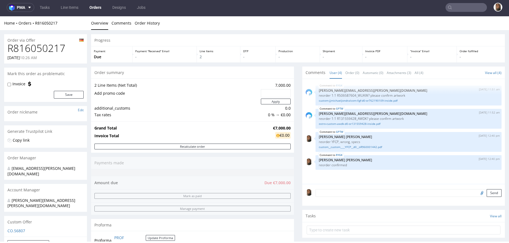
scroll to position [121, 0]
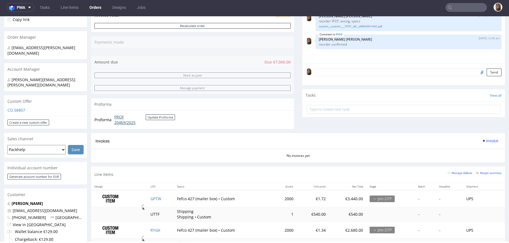
click at [126, 117] on link "PROF 20469/2025" at bounding box center [129, 119] width 31 height 11
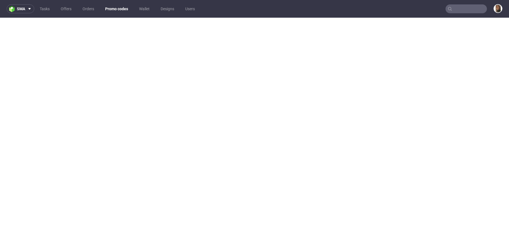
click at [460, 10] on input "text" at bounding box center [466, 8] width 41 height 9
paste input "OLE40"
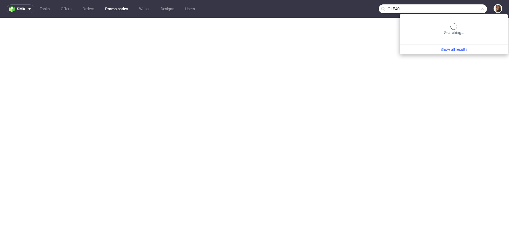
type input "OLE40"
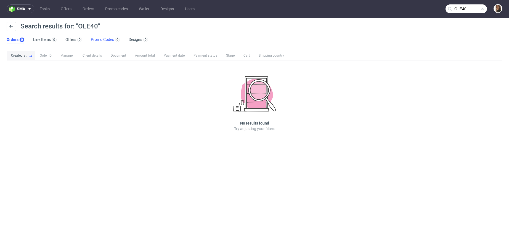
click at [109, 38] on link "Promo Codes 0" at bounding box center [105, 39] width 29 height 9
click at [115, 9] on link "Promo codes" at bounding box center [116, 8] width 29 height 9
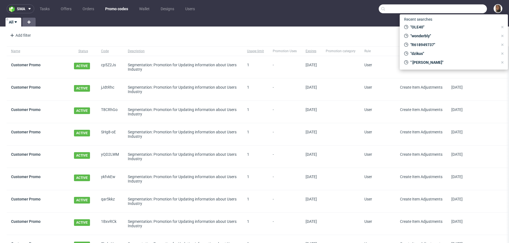
click at [474, 11] on input "text" at bounding box center [433, 8] width 108 height 9
paste input "OLE40"
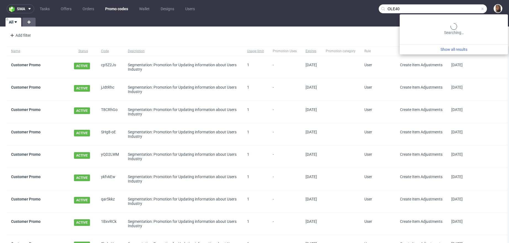
type input "OLE40"
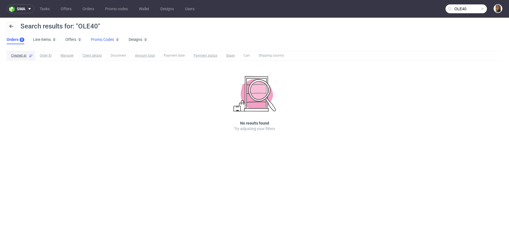
click at [97, 38] on link "Promo Codes 0" at bounding box center [105, 39] width 29 height 9
click at [34, 57] on span "Code" at bounding box center [33, 55] width 8 height 5
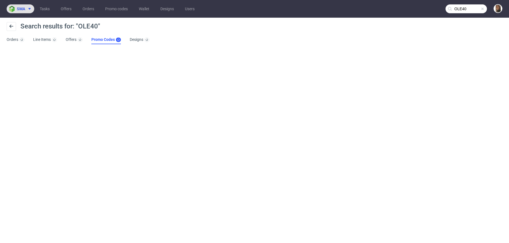
click at [24, 9] on span "sma" at bounding box center [21, 9] width 8 height 4
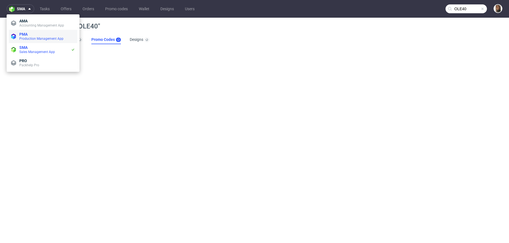
click at [28, 35] on span "PMA" at bounding box center [23, 34] width 8 height 4
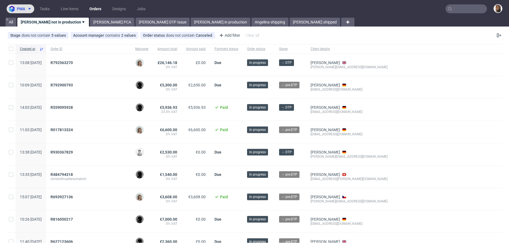
click at [30, 8] on use at bounding box center [29, 9] width 2 height 2
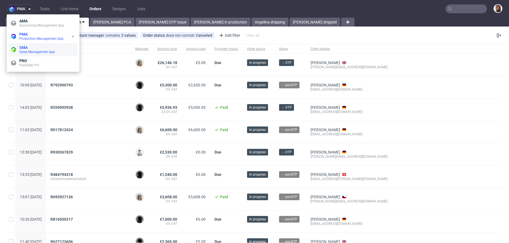
click at [30, 43] on li "SMA Sales Management App" at bounding box center [43, 49] width 68 height 13
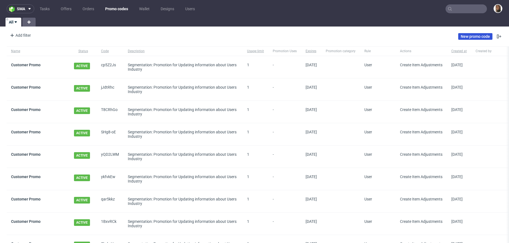
click at [463, 34] on link "New promo code" at bounding box center [475, 36] width 34 height 7
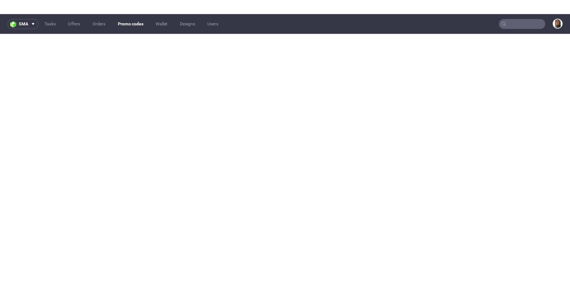
scroll to position [1, 0]
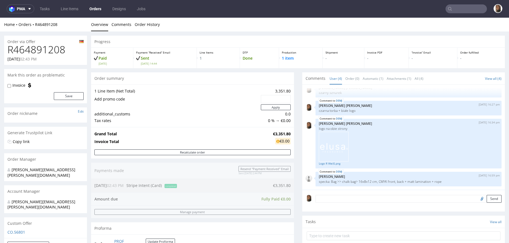
click at [43, 52] on h1 "R464891208" at bounding box center [45, 49] width 76 height 11
copy h1 "R464891208"
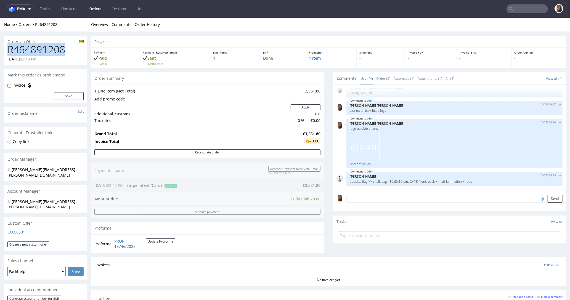
scroll to position [4, 0]
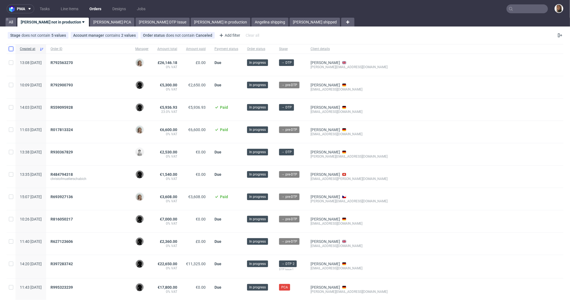
click at [10, 48] on input "checkbox" at bounding box center [11, 49] width 4 height 4
checkbox input "true"
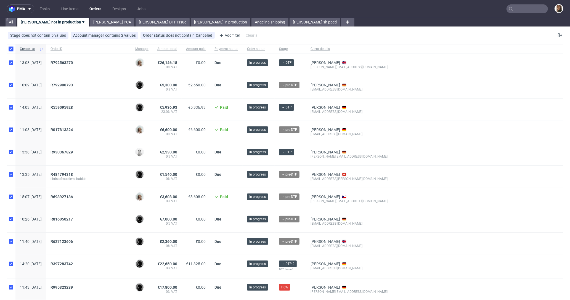
checkbox input "true"
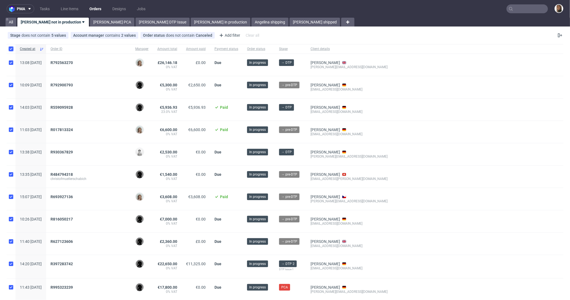
checkbox input "true"
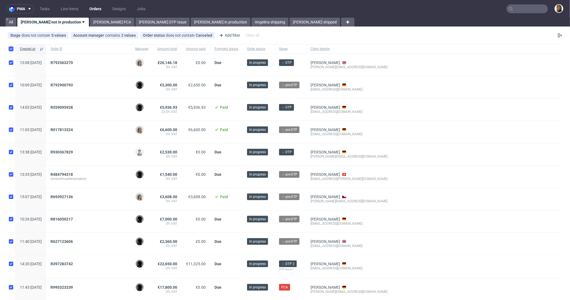
checkbox input "true"
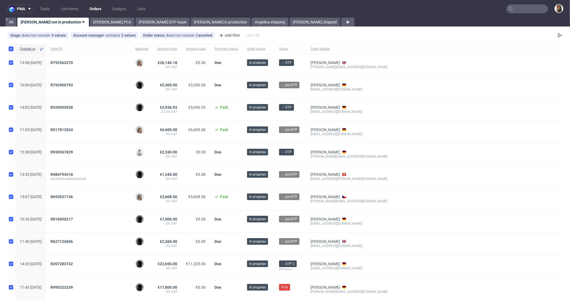
checkbox input "true"
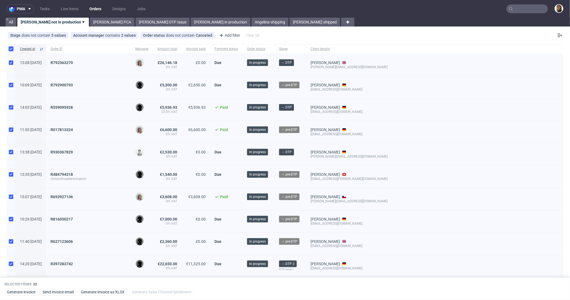
click at [10, 48] on input "checkbox" at bounding box center [11, 49] width 4 height 4
checkbox input "false"
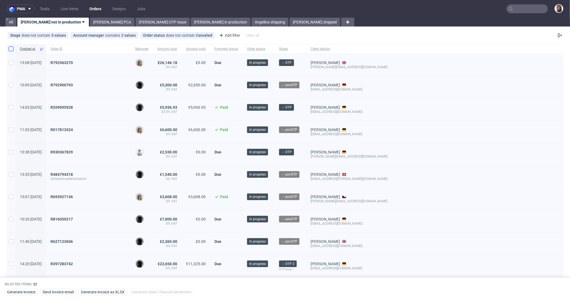
checkbox input "false"
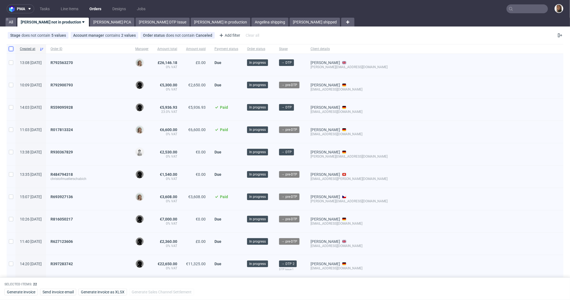
checkbox input "false"
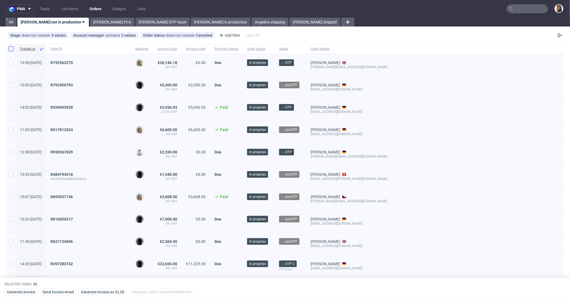
checkbox input "false"
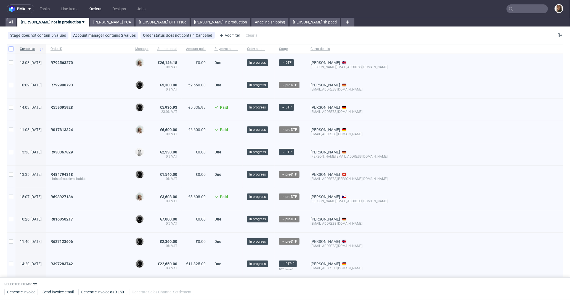
checkbox input "false"
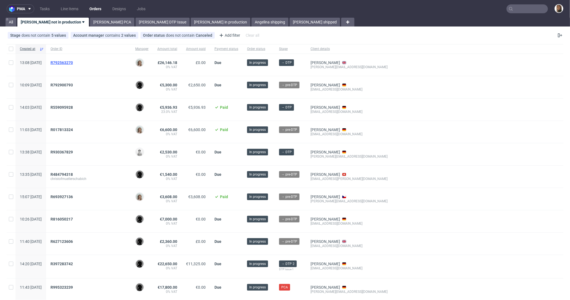
click at [73, 61] on span "R792563270" at bounding box center [62, 62] width 22 height 4
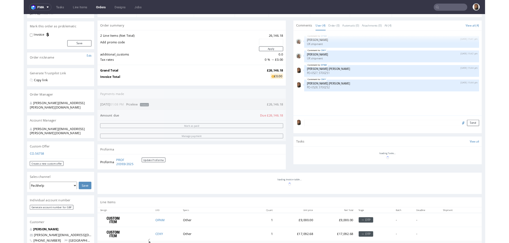
scroll to position [194, 0]
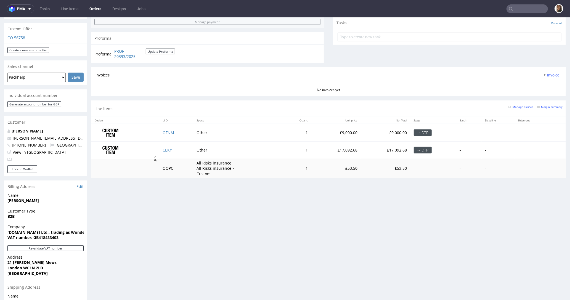
click at [239, 112] on div "Line Items Manage dielines Margin summary" at bounding box center [328, 108] width 475 height 16
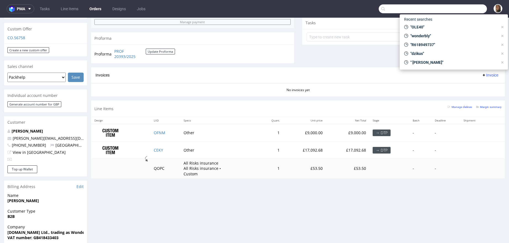
click at [475, 8] on input "text" at bounding box center [433, 8] width 108 height 9
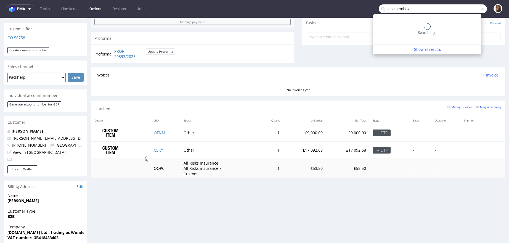
type input "localherobox"
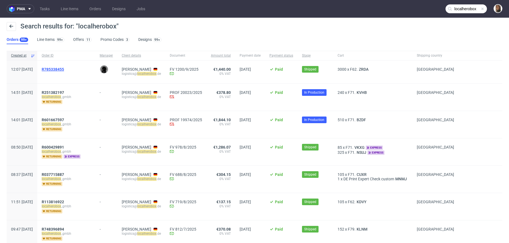
click at [64, 68] on span "R785338455" at bounding box center [53, 69] width 22 height 4
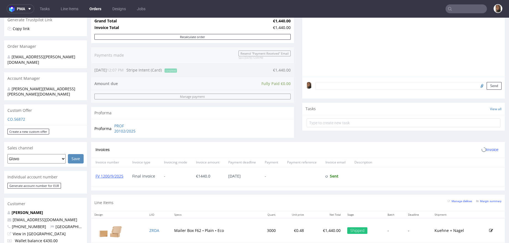
scroll to position [226, 0]
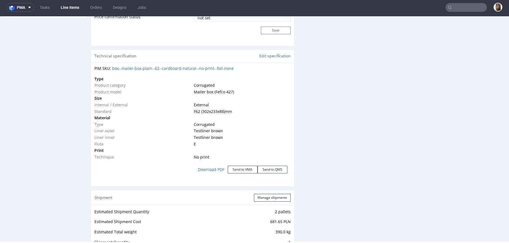
scroll to position [645, 0]
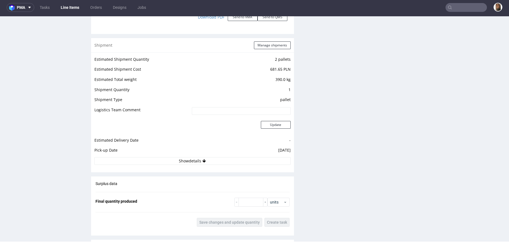
click at [199, 160] on button "Show details" at bounding box center [192, 161] width 196 height 8
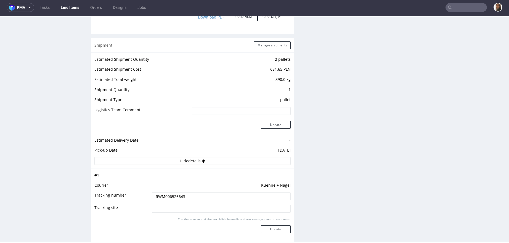
drag, startPoint x: 184, startPoint y: 196, endPoint x: 136, endPoint y: 196, distance: 47.8
click at [136, 196] on tr "Tracking number RWM006526643" at bounding box center [192, 198] width 196 height 12
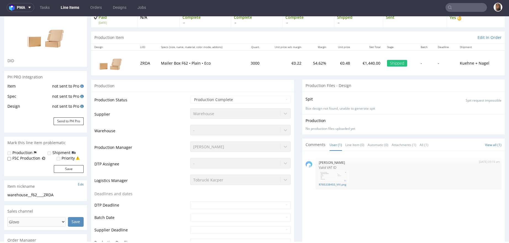
scroll to position [0, 0]
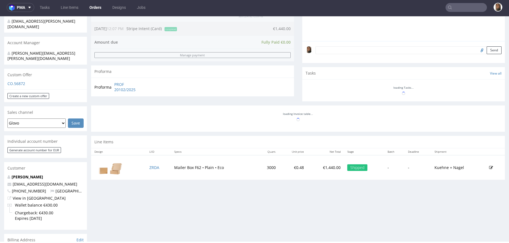
scroll to position [174, 0]
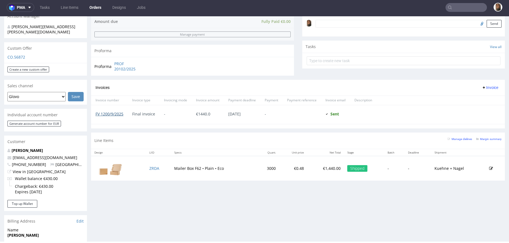
click at [109, 113] on link "FV 1200/9/2025" at bounding box center [110, 113] width 28 height 5
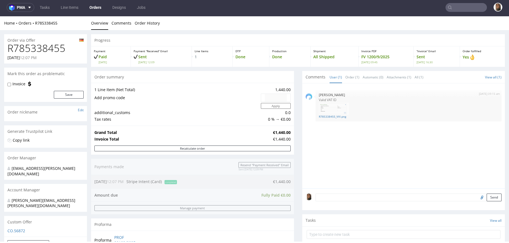
click at [53, 49] on h1 "R785338455" at bounding box center [45, 48] width 76 height 11
copy h1 "R785338455"
click at [191, 88] on td "1 Line Item (Net Total)" at bounding box center [176, 89] width 165 height 7
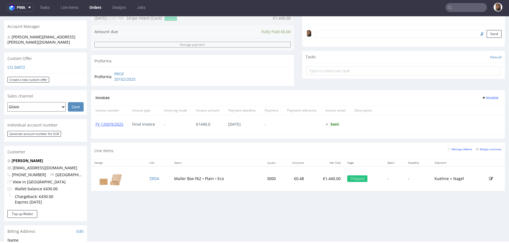
click at [456, 2] on nav "pma Tasks Line Items Orders Designs Jobs" at bounding box center [254, 8] width 509 height 18
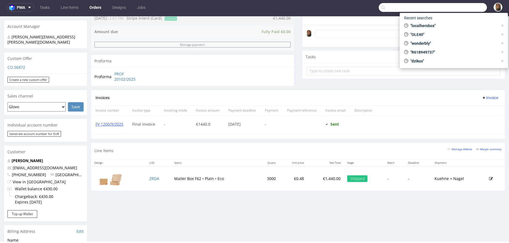
click at [458, 5] on input "text" at bounding box center [433, 7] width 108 height 9
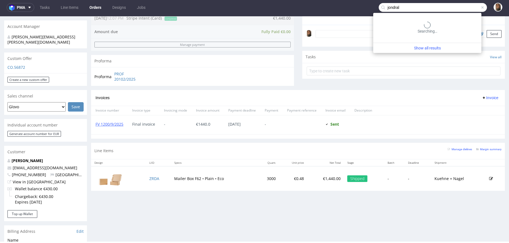
type input "jondral"
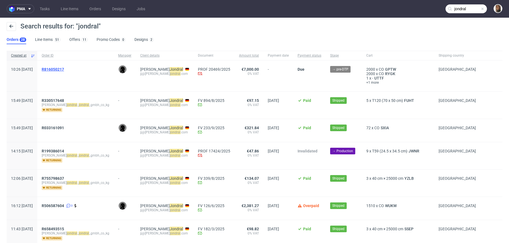
click at [64, 68] on span "R816050217" at bounding box center [53, 69] width 22 height 4
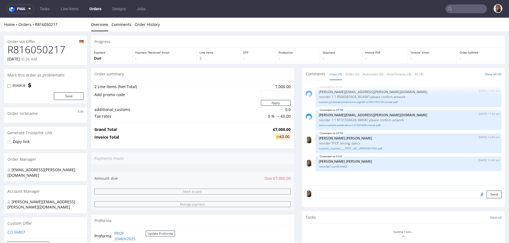
scroll to position [132, 0]
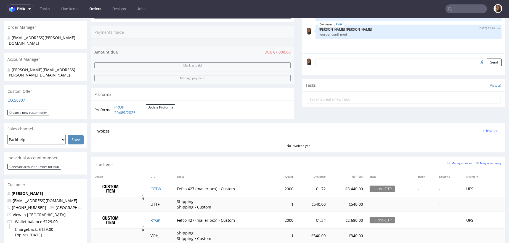
click at [125, 115] on td "PROF 20469/2025 Update Proforma" at bounding box center [144, 110] width 62 height 12
click at [124, 112] on link "PROF 20469/2025" at bounding box center [129, 109] width 31 height 11
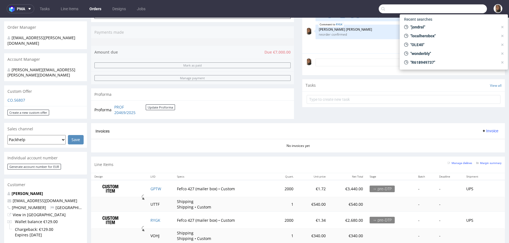
click at [475, 7] on input "text" at bounding box center [433, 8] width 108 height 9
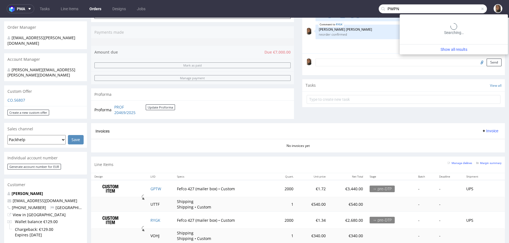
type input "PWPN"
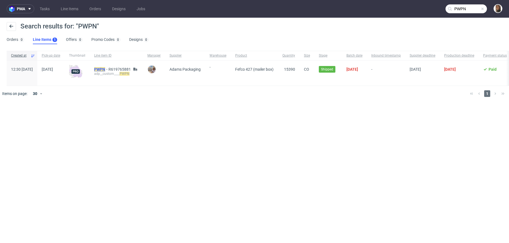
click at [105, 67] on mark "PWPN" at bounding box center [99, 69] width 11 height 4
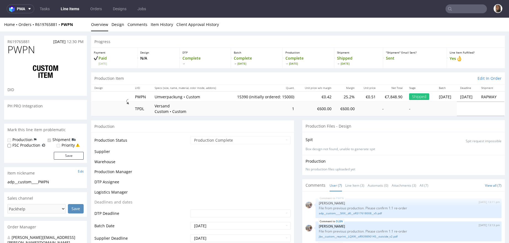
scroll to position [47, 0]
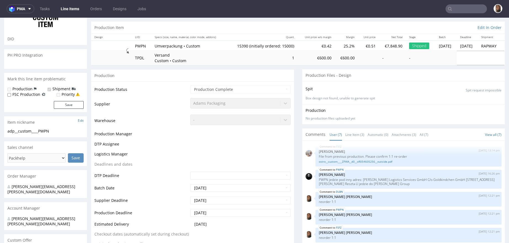
select select "in_progress"
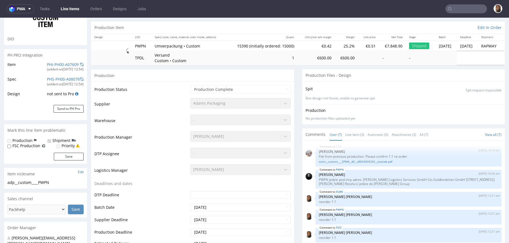
scroll to position [65, 0]
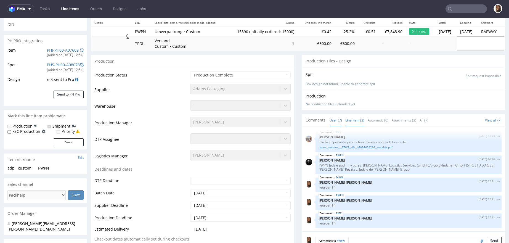
click at [345, 118] on link "Line Item (3)" at bounding box center [354, 120] width 19 height 12
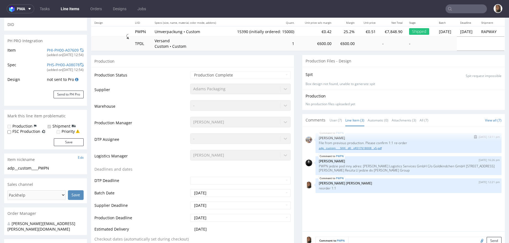
click at [357, 147] on link "adp__custom____SIXX__d0__oR317618008__v5.pdf" at bounding box center [409, 148] width 180 height 4
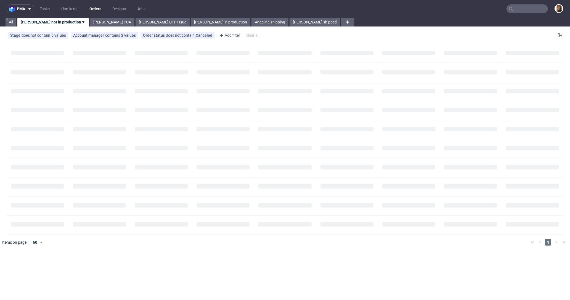
click at [535, 2] on nav "pma Tasks Line Items Orders Designs Jobs" at bounding box center [285, 9] width 570 height 18
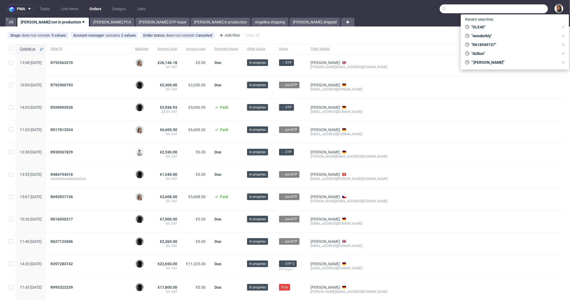
click at [536, 9] on input "text" at bounding box center [494, 8] width 108 height 9
paste input "OLE404"
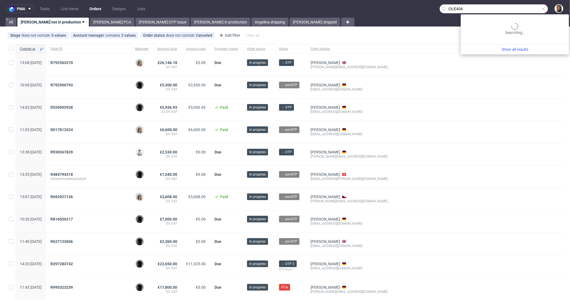
type input "OLE404"
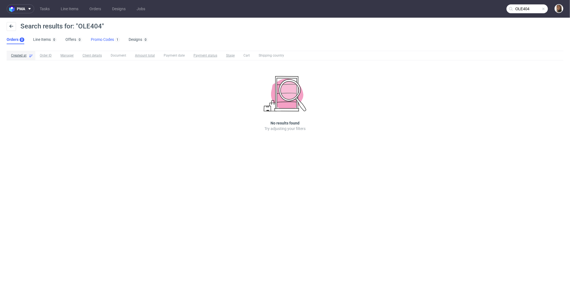
click at [97, 41] on link "Promo Codes 1" at bounding box center [105, 39] width 29 height 9
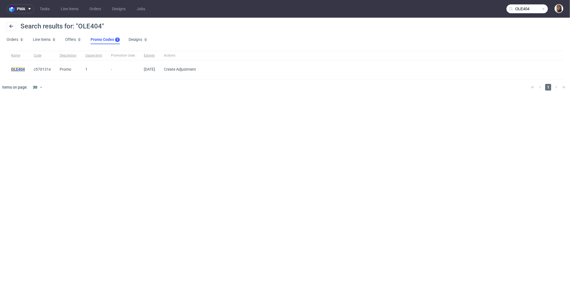
click at [17, 69] on mark "OLE404" at bounding box center [18, 69] width 14 height 4
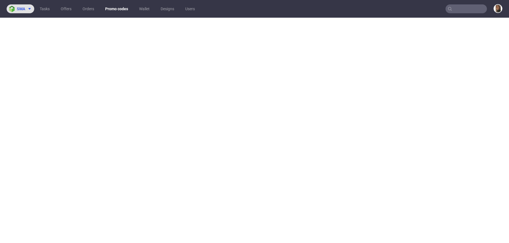
click at [23, 7] on span "sma" at bounding box center [21, 9] width 8 height 4
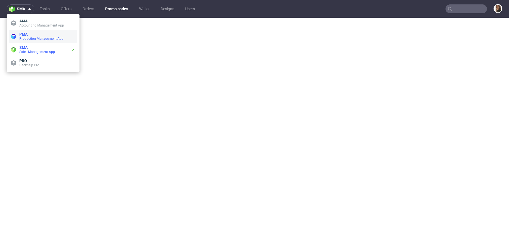
click at [32, 35] on span "PMA" at bounding box center [47, 34] width 56 height 4
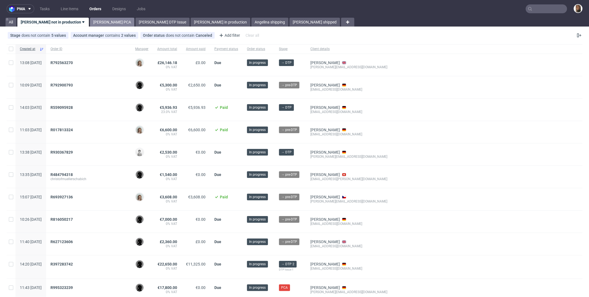
click at [91, 19] on link "[PERSON_NAME] PCA" at bounding box center [112, 22] width 44 height 9
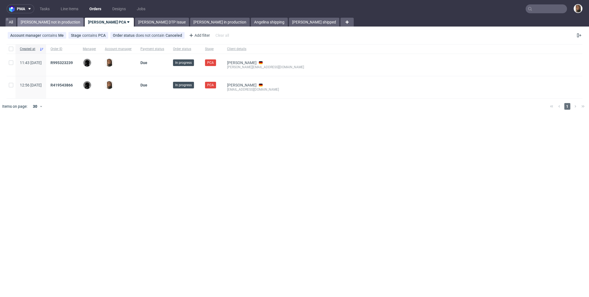
click at [55, 20] on link "[PERSON_NAME] not in production" at bounding box center [50, 22] width 66 height 9
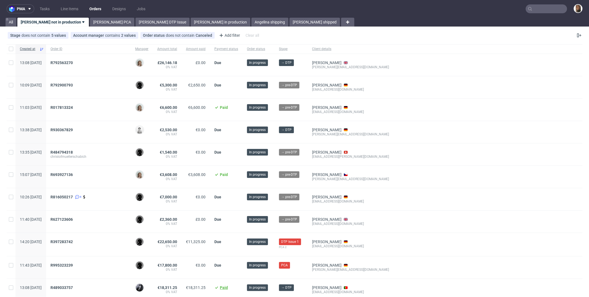
scroll to position [243, 0]
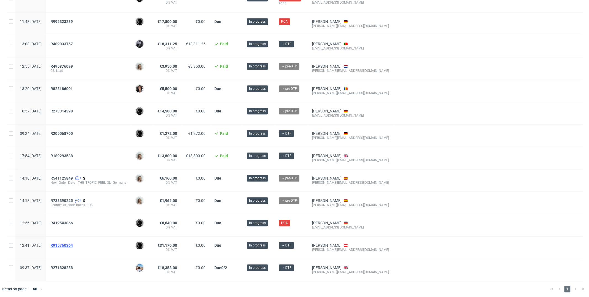
click at [73, 243] on span "R915760364" at bounding box center [62, 245] width 22 height 4
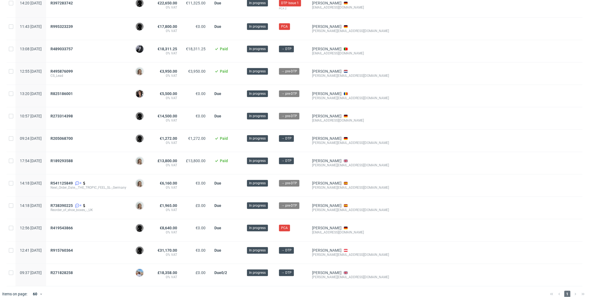
scroll to position [238, 0]
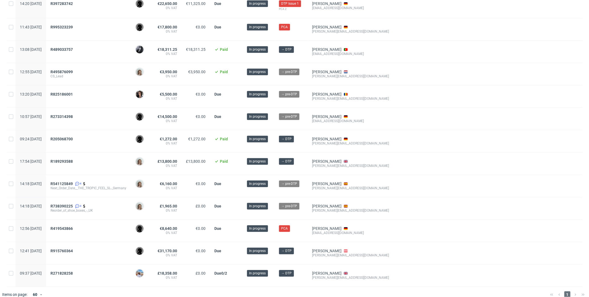
click at [105, 229] on span "R419543866" at bounding box center [89, 230] width 76 height 9
click at [73, 226] on span "R419543866" at bounding box center [62, 228] width 22 height 4
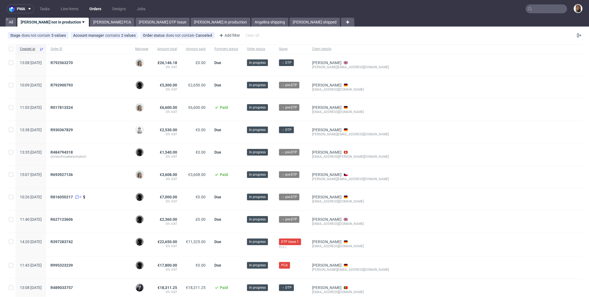
scroll to position [243, 0]
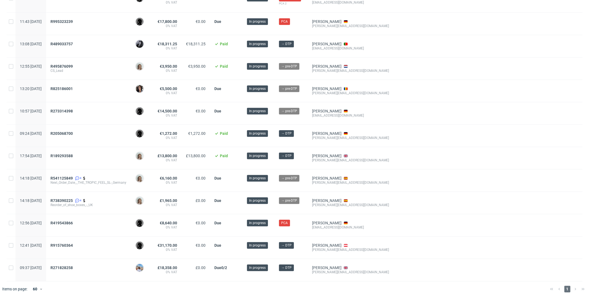
click at [104, 161] on div "R189293588" at bounding box center [88, 158] width 85 height 22
click at [420, 80] on div at bounding box center [488, 91] width 189 height 22
click at [73, 153] on span "R189293588" at bounding box center [62, 155] width 22 height 4
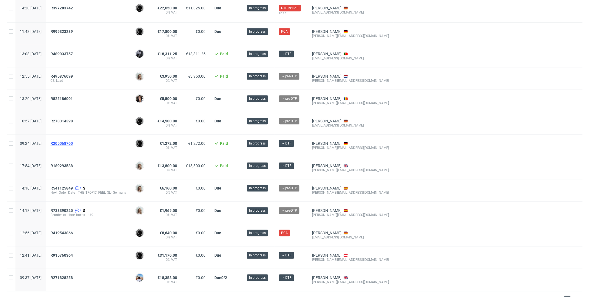
click at [73, 141] on span "R205068700" at bounding box center [62, 143] width 22 height 4
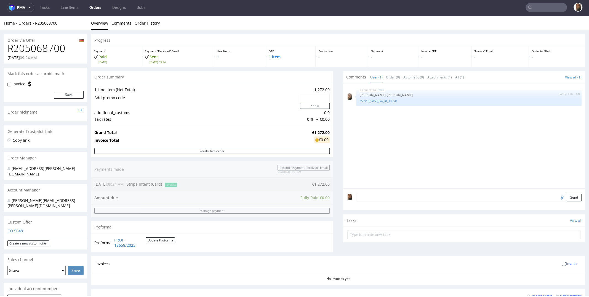
scroll to position [129, 0]
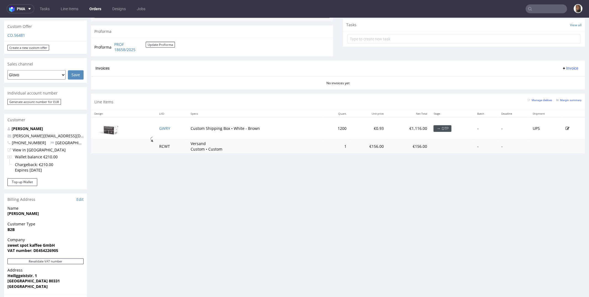
scroll to position [218, 0]
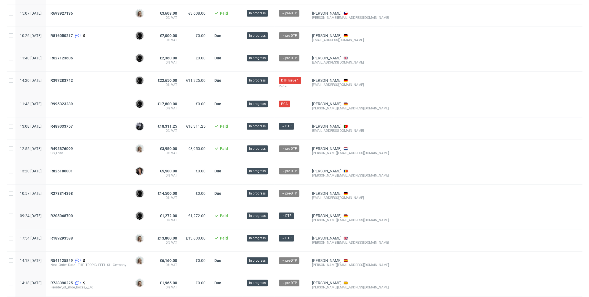
scroll to position [161, 0]
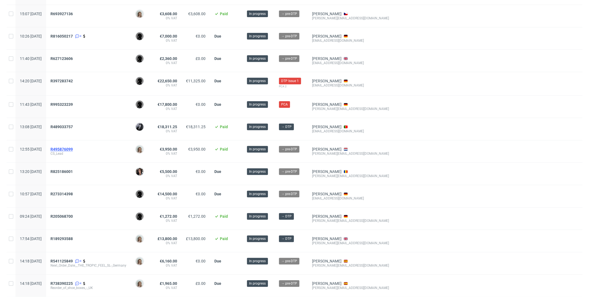
click at [73, 147] on span "R495876099" at bounding box center [62, 149] width 22 height 4
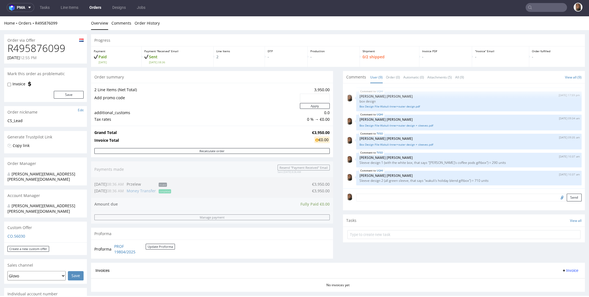
click at [48, 46] on h1 "R495876099" at bounding box center [45, 48] width 76 height 11
copy h1 "R495876099"
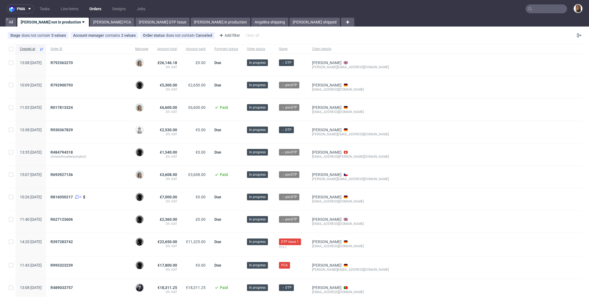
scroll to position [243, 0]
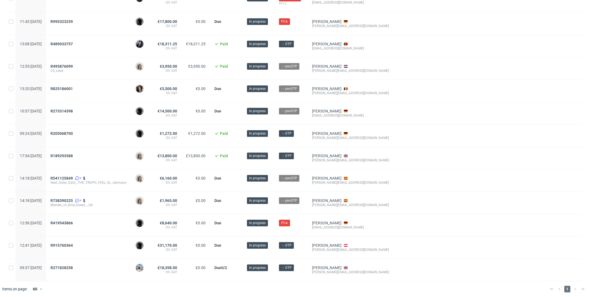
click at [120, 156] on span "R189293588" at bounding box center [89, 157] width 76 height 9
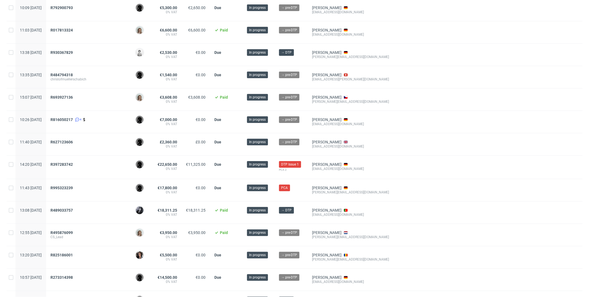
scroll to position [73, 0]
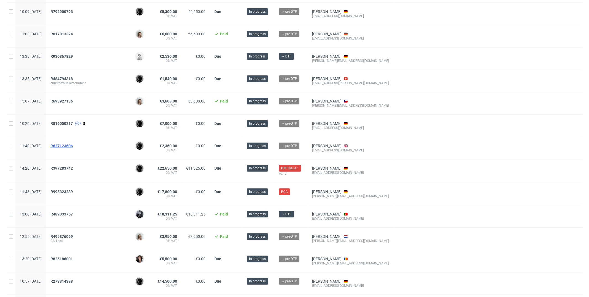
click at [73, 144] on span "R627123606" at bounding box center [62, 146] width 22 height 4
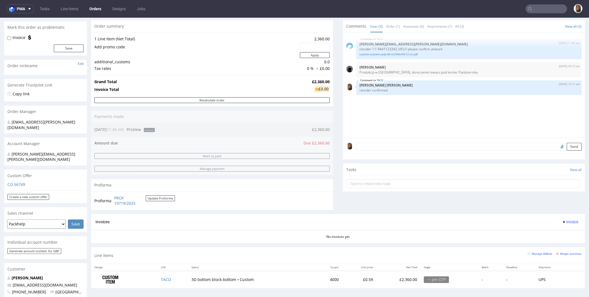
scroll to position [124, 0]
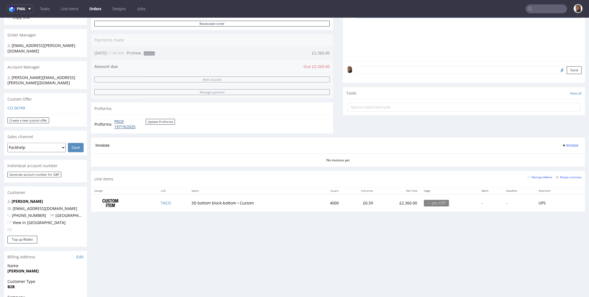
click at [121, 123] on link "PROF 19719/2025" at bounding box center [129, 124] width 31 height 11
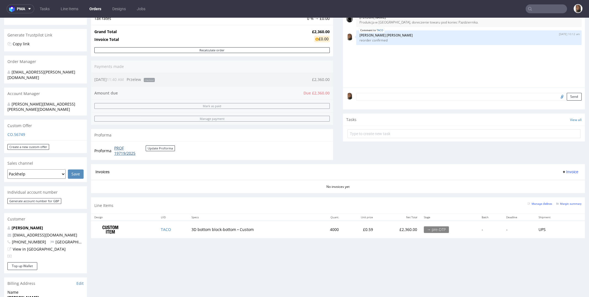
scroll to position [99, 0]
click at [251, 140] on div "Proforma PROF 19719/2025 Update Proforma" at bounding box center [212, 149] width 242 height 19
click at [120, 149] on link "PROF 19719/2025" at bounding box center [129, 149] width 31 height 11
click at [98, 6] on link "Orders" at bounding box center [95, 8] width 18 height 9
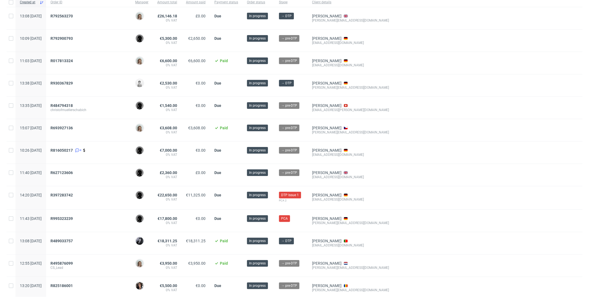
scroll to position [47, 0]
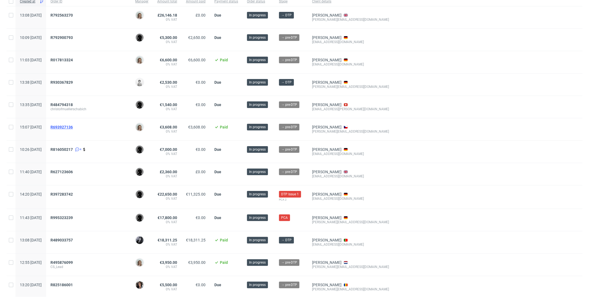
click at [73, 127] on span "R693927136" at bounding box center [62, 127] width 22 height 4
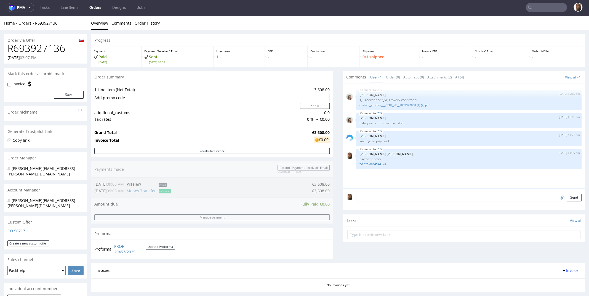
scroll to position [184, 0]
click at [95, 10] on link "Orders" at bounding box center [95, 7] width 18 height 9
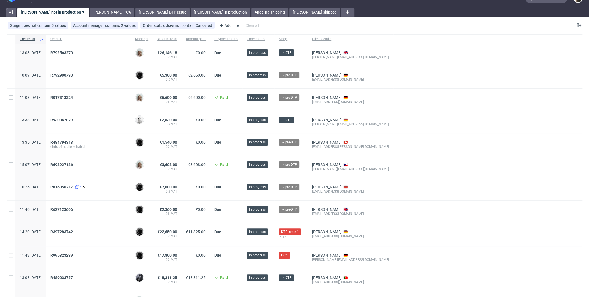
scroll to position [9, 0]
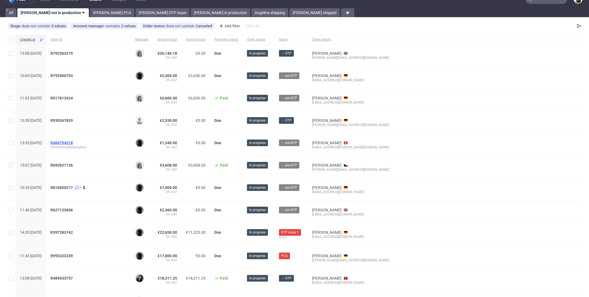
click at [73, 141] on span "R484794318" at bounding box center [62, 143] width 22 height 4
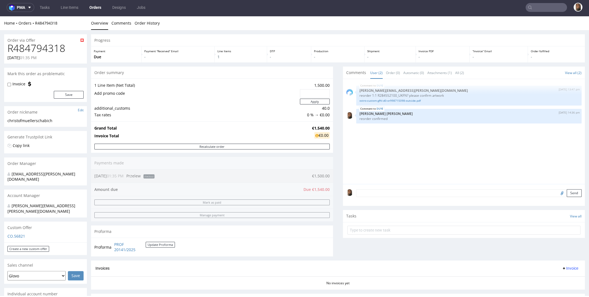
scroll to position [179, 0]
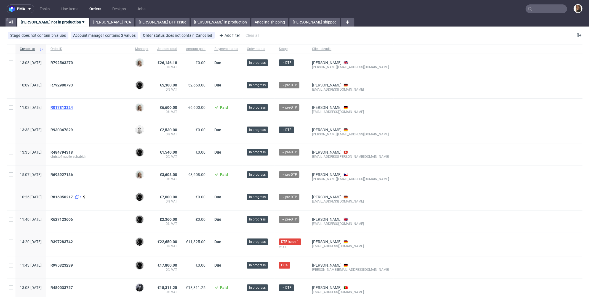
click at [72, 106] on span "R017813324" at bounding box center [62, 107] width 22 height 4
click at [116, 63] on div "R792563270" at bounding box center [89, 62] width 76 height 4
click at [540, 11] on input "text" at bounding box center [546, 8] width 41 height 9
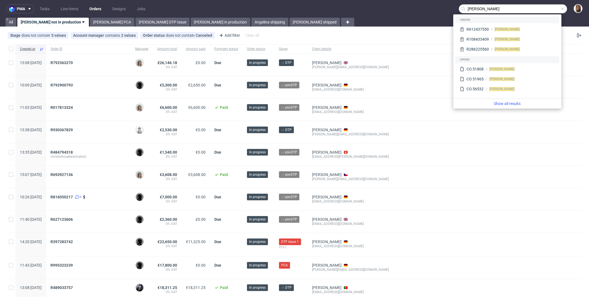
type input "jason grima"
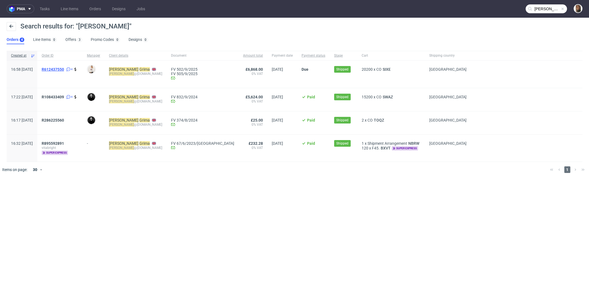
click at [64, 69] on span "R612437550" at bounding box center [53, 69] width 22 height 4
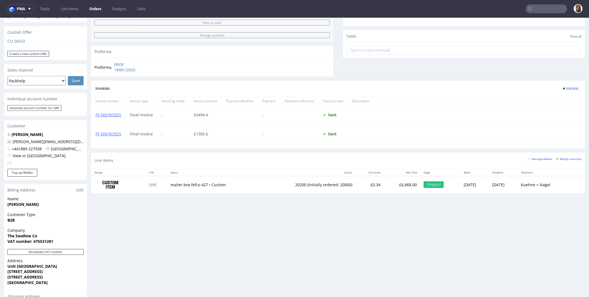
scroll to position [229, 0]
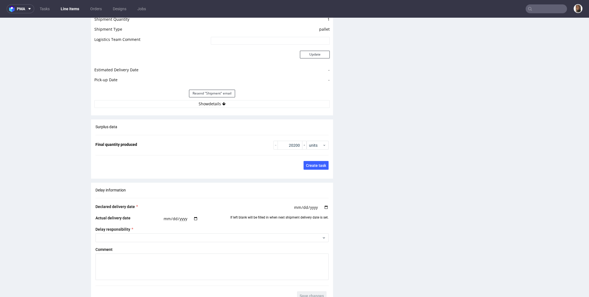
scroll to position [801, 0]
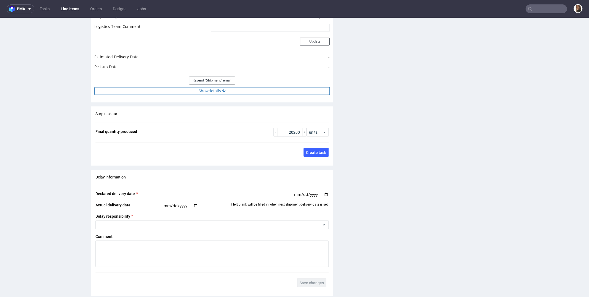
click at [206, 91] on button "Show details" at bounding box center [211, 91] width 235 height 8
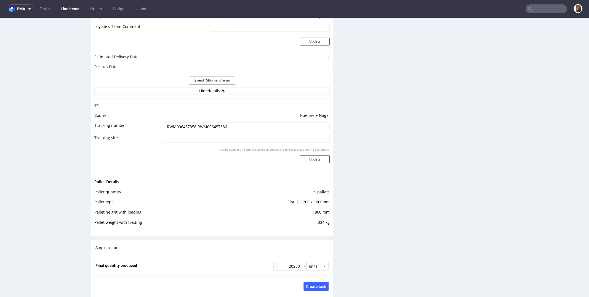
drag, startPoint x: 192, startPoint y: 126, endPoint x: 149, endPoint y: 125, distance: 43.1
click at [149, 125] on tr "Tracking number RWM006457356 RWM006457386" at bounding box center [211, 128] width 235 height 12
click at [532, 8] on input "text" at bounding box center [546, 8] width 41 height 9
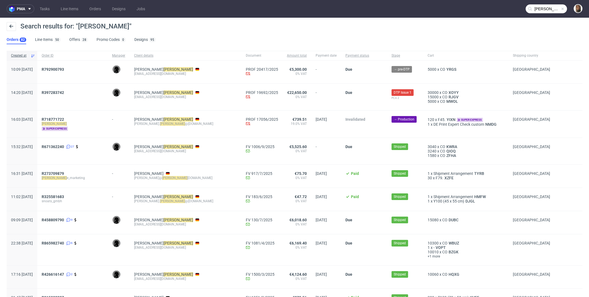
click at [544, 9] on input "schulz" at bounding box center [546, 8] width 41 height 9
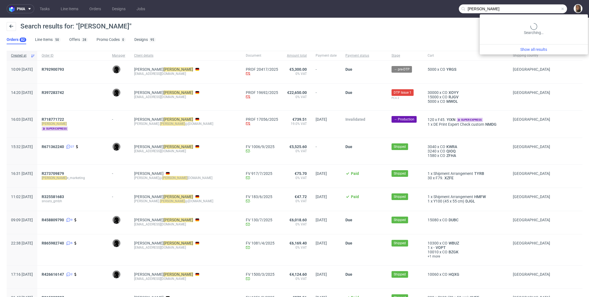
click at [544, 9] on input "schulz" at bounding box center [513, 8] width 108 height 9
type input "nanushka"
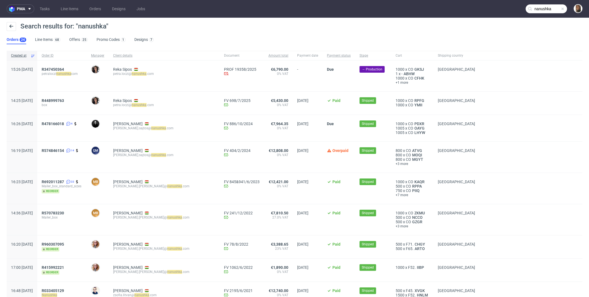
click at [66, 67] on div "R347450364 petraloczi nanushka com" at bounding box center [61, 75] width 49 height 31
click at [64, 69] on span "R347450364" at bounding box center [53, 69] width 22 height 4
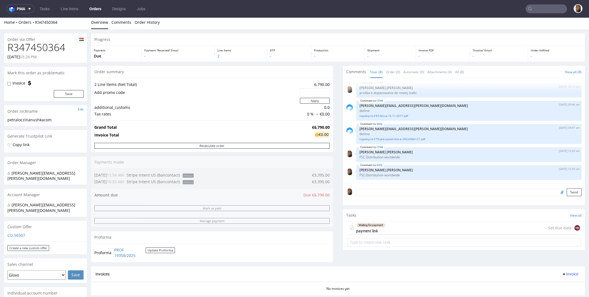
scroll to position [155, 0]
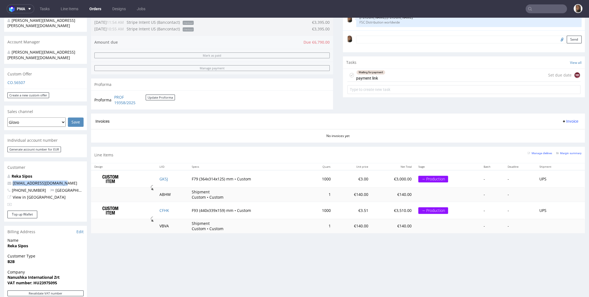
drag, startPoint x: 67, startPoint y: 172, endPoint x: -5, endPoint y: 172, distance: 72.6
click at [0, 172] on html "Production Shipped DTP Orders Offers Shipments Designs Promotions Users Jobs Ad…" at bounding box center [294, 144] width 589 height 562
copy span "petra.loczi@nanushka.com"
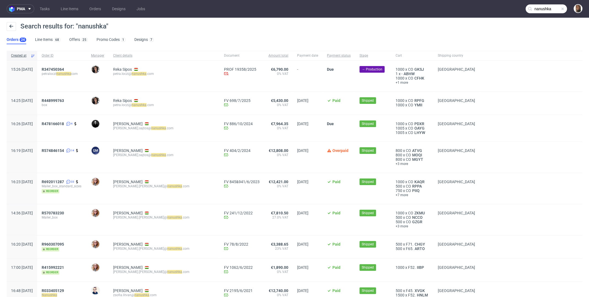
click at [544, 8] on input "nanushka" at bounding box center [546, 8] width 41 height 9
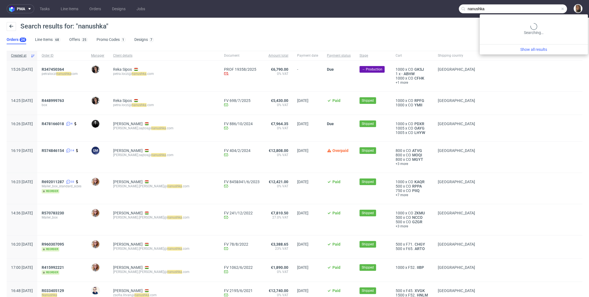
click at [544, 8] on input "nanushka" at bounding box center [513, 8] width 108 height 9
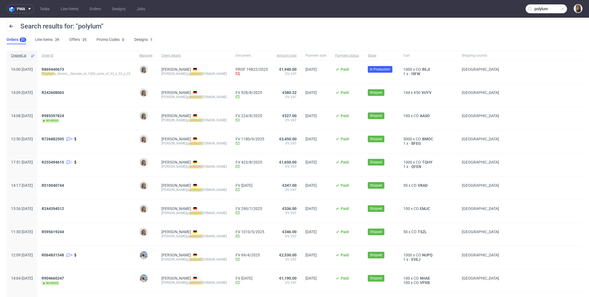
click at [544, 9] on input "polylum" at bounding box center [546, 8] width 41 height 9
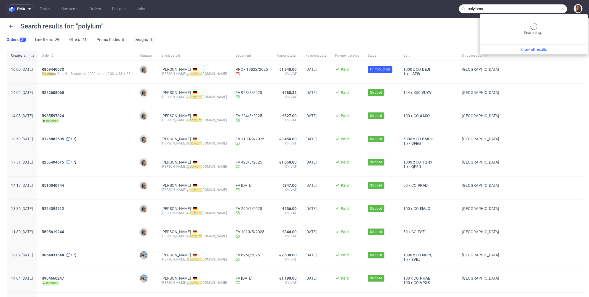
type input "polyluma"
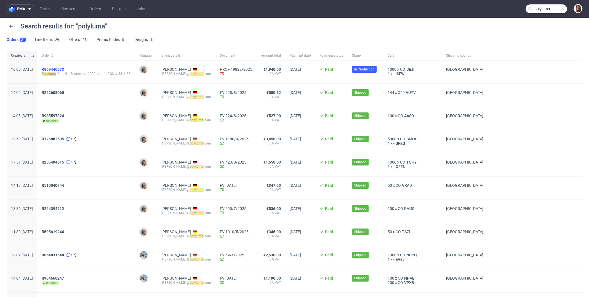
click at [64, 70] on span "R869440673" at bounding box center [53, 69] width 22 height 4
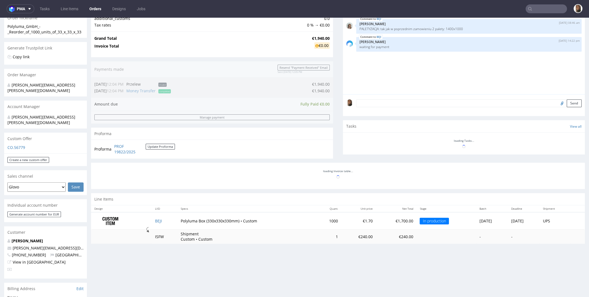
scroll to position [154, 0]
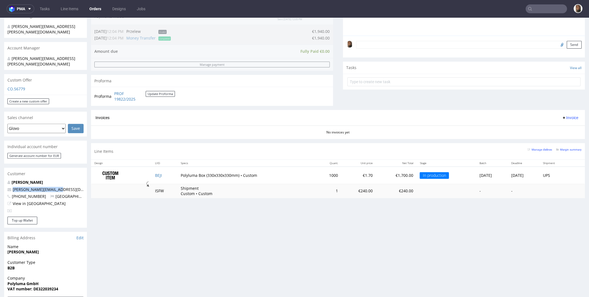
drag, startPoint x: 75, startPoint y: 182, endPoint x: 49, endPoint y: 179, distance: 25.9
click at [49, 179] on div "Johannes Schacht j.schacht@polyluma.com +493030806061 Germany View in Hubspot" at bounding box center [45, 197] width 83 height 37
click at [534, 17] on nav "pma Tasks Line Items Orders Designs Jobs" at bounding box center [294, 9] width 589 height 18
click at [534, 9] on input "text" at bounding box center [546, 8] width 41 height 9
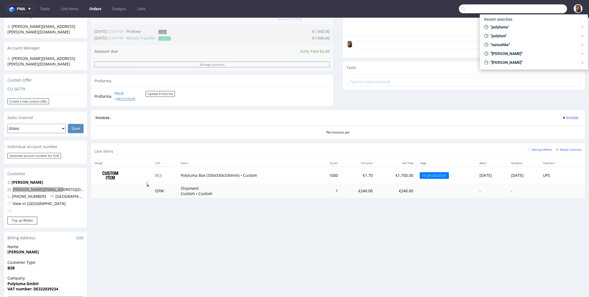
paste input "R206829413"
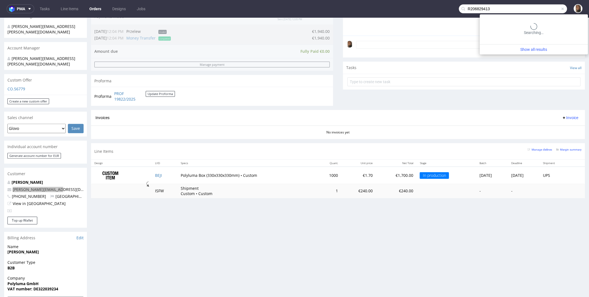
type input "R206829413"
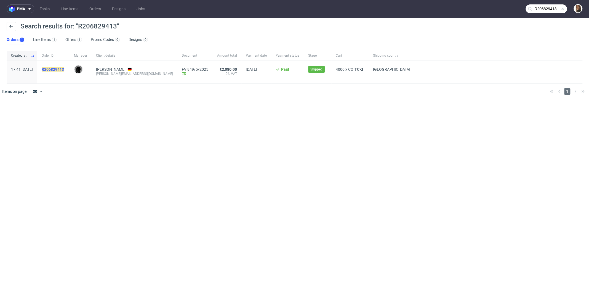
click at [64, 68] on mark "R206829413" at bounding box center [53, 69] width 22 height 4
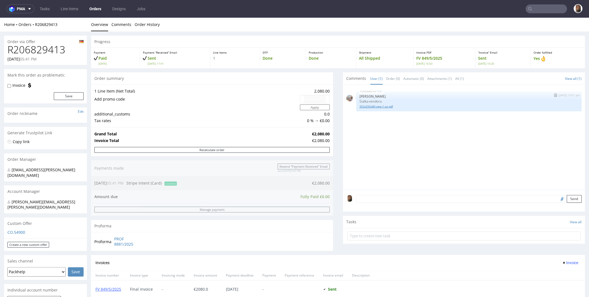
click at [368, 106] on link "353x250x80-zew-1-uz.pdf" at bounding box center [469, 106] width 219 height 4
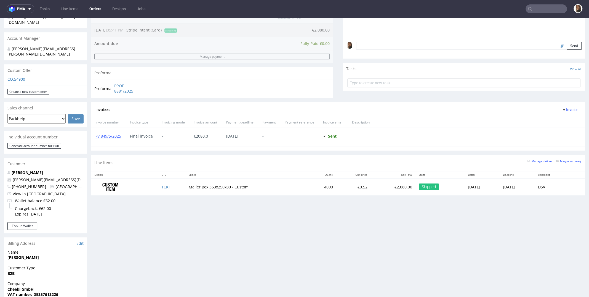
scroll to position [271, 0]
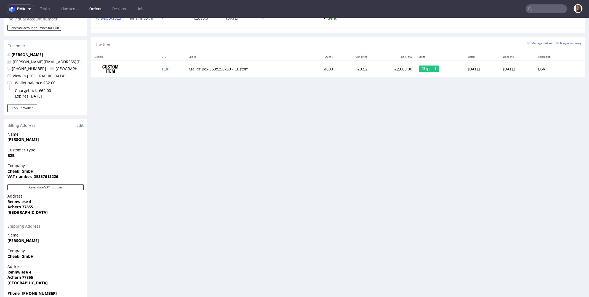
click at [158, 64] on td "TCKI" at bounding box center [171, 68] width 27 height 17
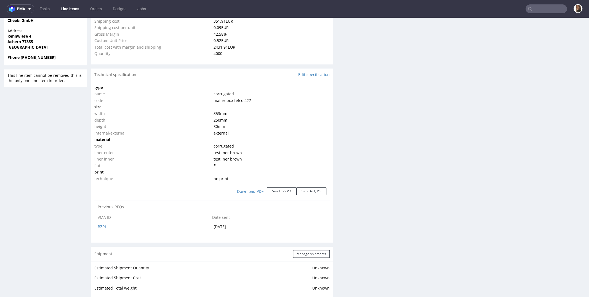
select select "in_progress"
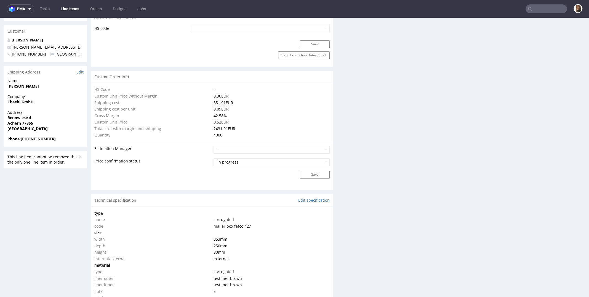
scroll to position [315, 0]
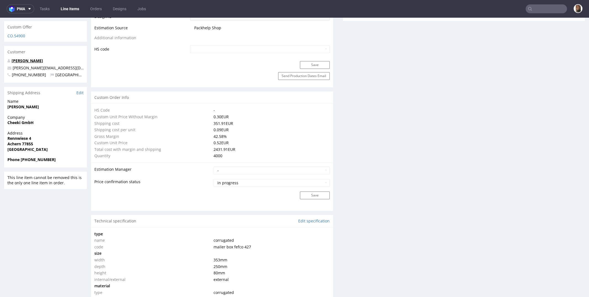
click at [28, 58] on link "Fabian Zefferer" at bounding box center [27, 60] width 31 height 5
click at [33, 58] on link "Fabian Zefferer" at bounding box center [27, 60] width 31 height 5
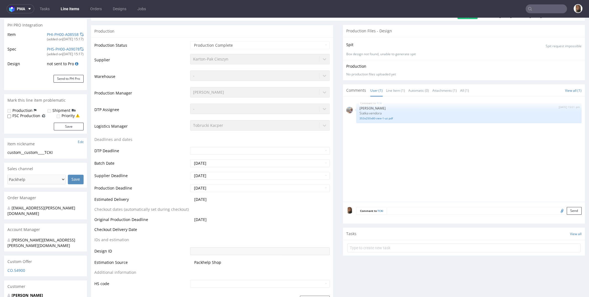
scroll to position [9, 0]
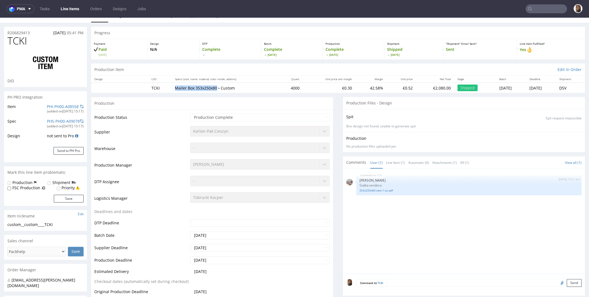
drag, startPoint x: 168, startPoint y: 86, endPoint x: 210, endPoint y: 87, distance: 42.8
click at [210, 87] on p "Mailer Box 353x250x80 • Custom" at bounding box center [225, 88] width 100 height 6
copy p "Mailer Box 353x250x80"
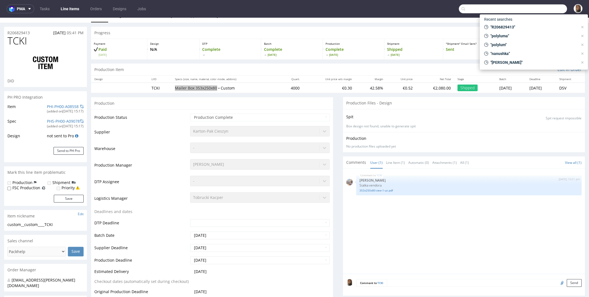
click at [536, 5] on input "text" at bounding box center [513, 8] width 108 height 9
paste input "@andopen.co"
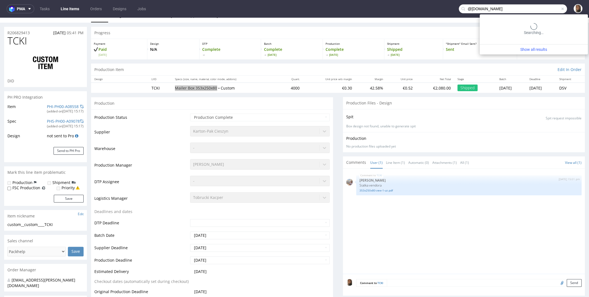
type input "@andopen.co"
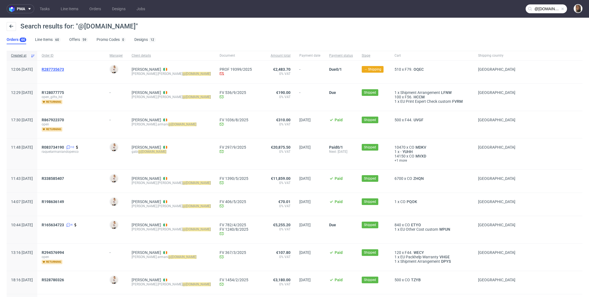
click at [64, 70] on span "R287735673" at bounding box center [53, 69] width 22 height 4
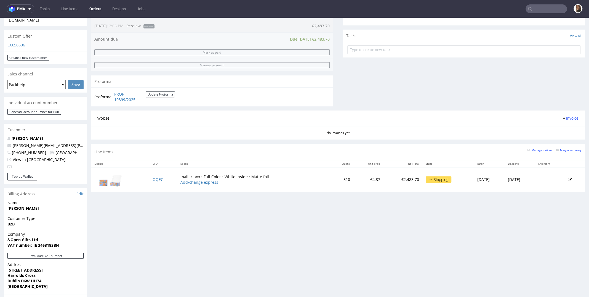
scroll to position [256, 0]
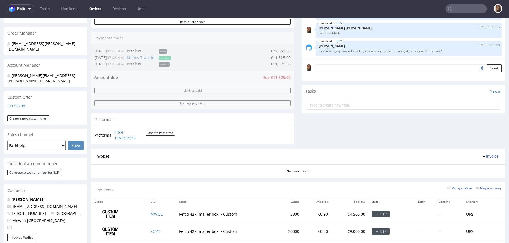
scroll to position [169, 0]
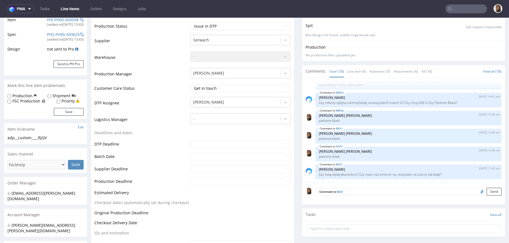
scroll to position [114, 0]
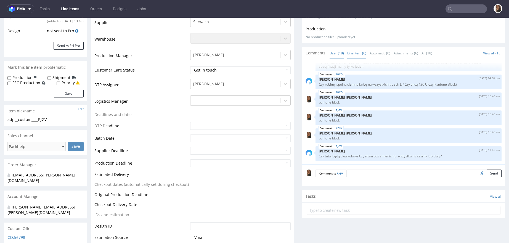
click at [349, 53] on link "Line Item (6)" at bounding box center [356, 53] width 19 height 12
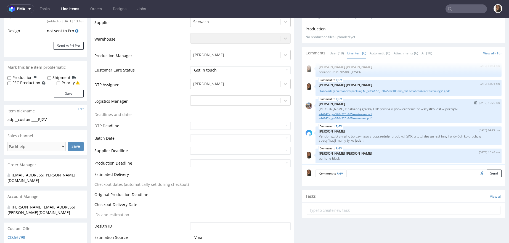
scroll to position [3, 0]
click at [347, 92] on link "Stanzvorlage Versandverpackung M _fefco427_320x220x105mm_mit Gefahrenkennzeichn…" at bounding box center [409, 91] width 180 height 4
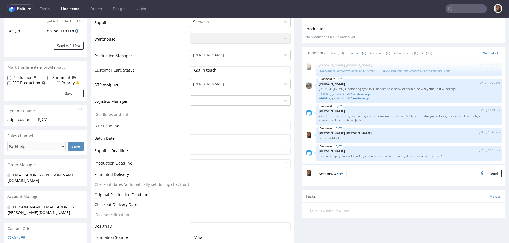
click at [378, 174] on textarea at bounding box center [423, 174] width 155 height 8
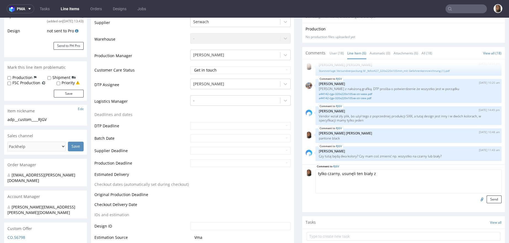
scroll to position [0, 0]
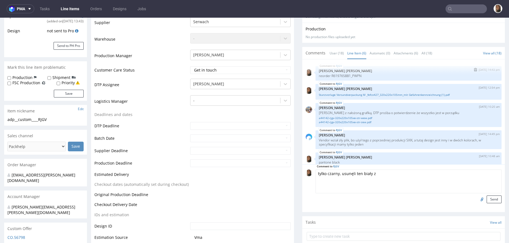
type textarea "tylko czarny, usunęli ten biały z"
click at [350, 75] on p "reorder R619765881_PWPN" at bounding box center [409, 76] width 180 height 4
click at [346, 75] on p "reorder R619765881_PWPN" at bounding box center [409, 76] width 180 height 4
drag, startPoint x: 346, startPoint y: 74, endPoint x: 361, endPoint y: 74, distance: 14.6
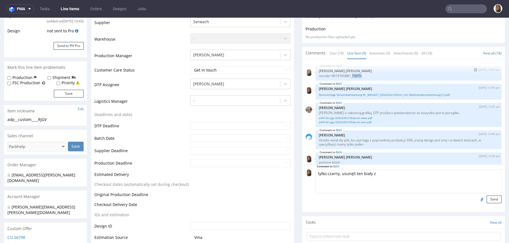
click at [361, 74] on p "reorder R619765881_PWPN" at bounding box center [409, 76] width 180 height 4
copy p "PWPN"
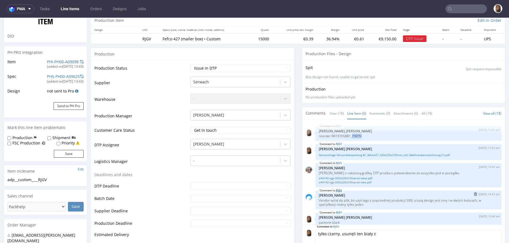
scroll to position [35, 0]
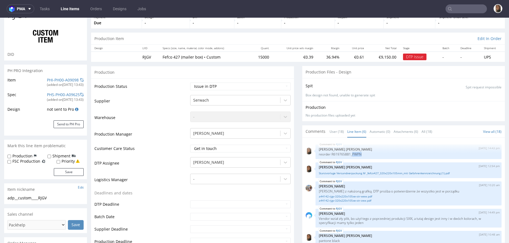
click at [353, 128] on link "Line Item (6)" at bounding box center [356, 132] width 19 height 12
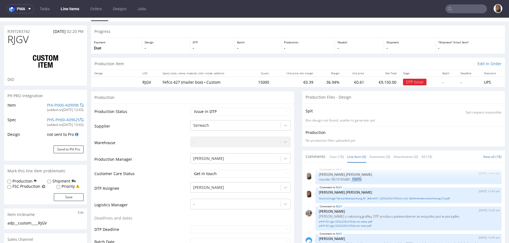
click at [356, 154] on link "Line Item (6)" at bounding box center [356, 157] width 19 height 12
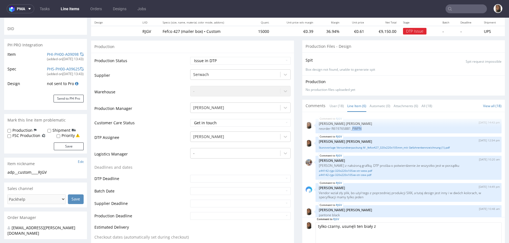
scroll to position [71, 0]
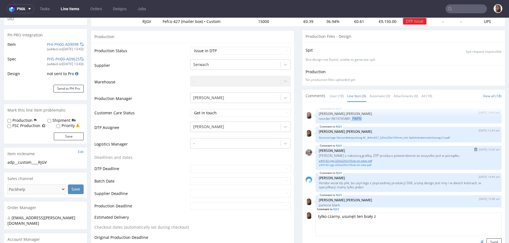
click at [356, 159] on link "a44142-rjgv-320x220x105xe-str-wew.pdf" at bounding box center [409, 161] width 180 height 4
click at [354, 165] on link "a44142-rjgv-320x220x105xe-str-zew.pdf" at bounding box center [409, 165] width 180 height 4
click at [364, 137] on link "Stanzvorlage Versandverpackung M _fefco427_320x220x105mm_mit Gefahrenkennzeichn…" at bounding box center [409, 138] width 180 height 4
click at [367, 139] on div "RJGV 16th Sep 25 | 12:54 pm Angelina Marć Stanzvorlage Versandverpackung M _fef…" at bounding box center [409, 135] width 186 height 16
click at [366, 136] on link "Stanzvorlage Versandverpackung M _fefco427_320x220x105mm_mit Gefahrenkennzeichn…" at bounding box center [409, 138] width 180 height 4
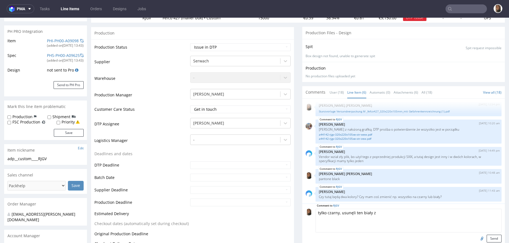
scroll to position [24, 0]
click at [336, 131] on link "a44142-rjgv-320x220x105xe-str-wew.pdf" at bounding box center [409, 133] width 180 height 4
click at [338, 137] on link "a44142-rjgv-320x220x105xe-str-zew.pdf" at bounding box center [409, 137] width 180 height 4
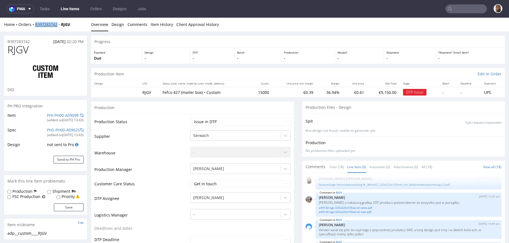
copy link "R397283742"
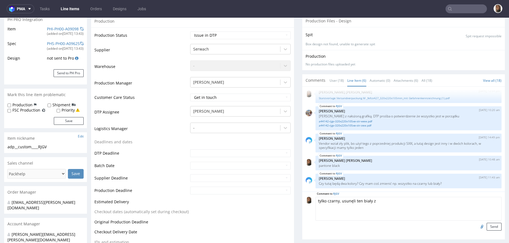
scroll to position [20, 0]
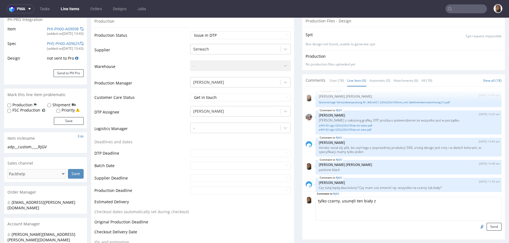
drag, startPoint x: 372, startPoint y: 199, endPoint x: 294, endPoint y: 198, distance: 77.9
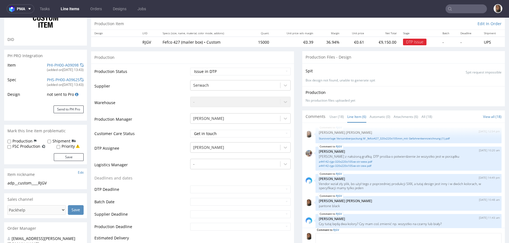
scroll to position [0, 0]
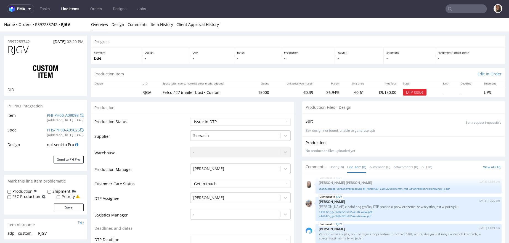
click at [145, 93] on td "RJGV" at bounding box center [149, 92] width 20 height 10
copy td "RJGV"
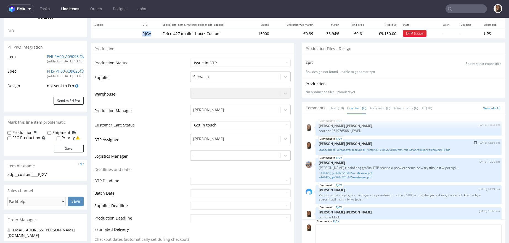
click at [354, 149] on link "Stanzvorlage Versandverpackung M _fefco427_320x220x105mm_mit Gefahrenkennzeichn…" at bounding box center [409, 150] width 180 height 4
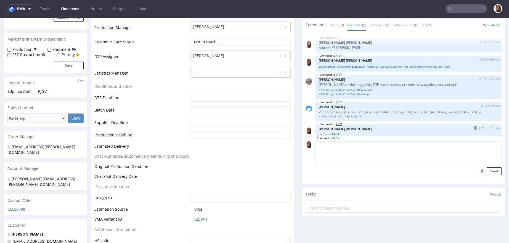
scroll to position [24, 0]
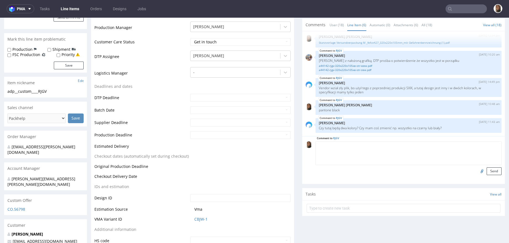
click at [326, 149] on textarea at bounding box center [409, 153] width 186 height 24
type textarea "m"
type textarea "2 kolory, musimy przeliczyć :"
drag, startPoint x: 370, startPoint y: 144, endPoint x: 298, endPoint y: 143, distance: 71.5
click at [302, 143] on div "Comment to RJGV 2 kolory, musimy przeliczyć : Send" at bounding box center [403, 160] width 203 height 48
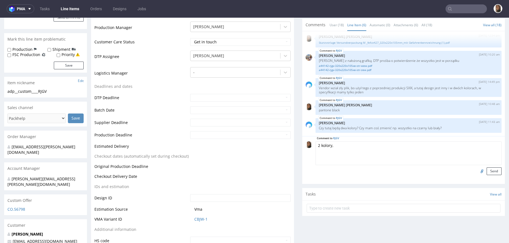
scroll to position [0, 0]
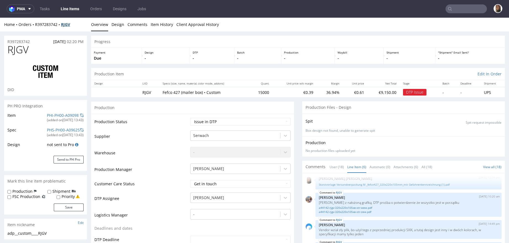
type textarea "2 kolory,"
copy strong "RJGV"
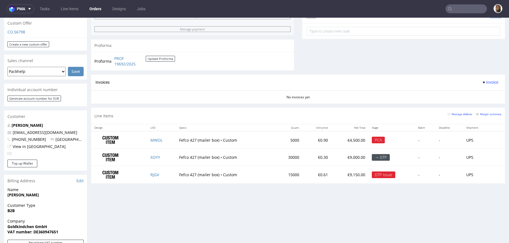
scroll to position [248, 0]
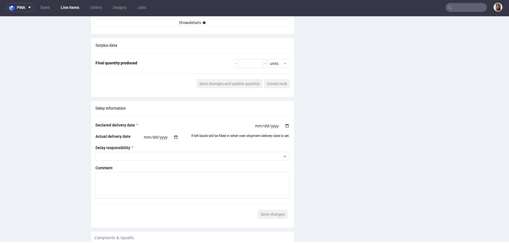
scroll to position [963, 0]
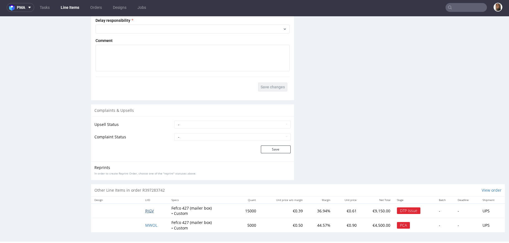
click at [149, 208] on span "RJGV" at bounding box center [149, 210] width 9 height 5
click at [151, 224] on span "MWOL" at bounding box center [151, 225] width 12 height 5
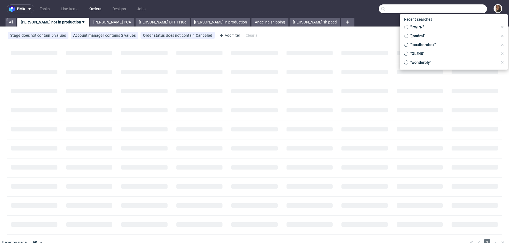
click at [464, 7] on input "text" at bounding box center [433, 8] width 108 height 9
paste input "PWPN"
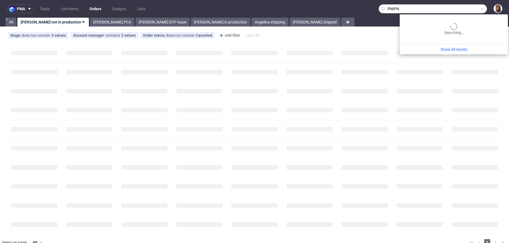
type input "PWPN"
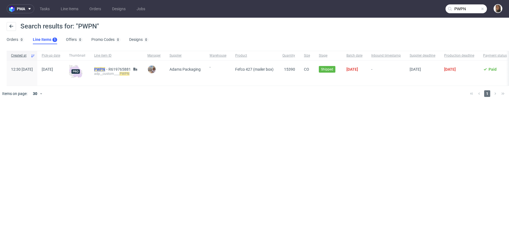
click at [105, 68] on mark "PWPN" at bounding box center [99, 69] width 11 height 4
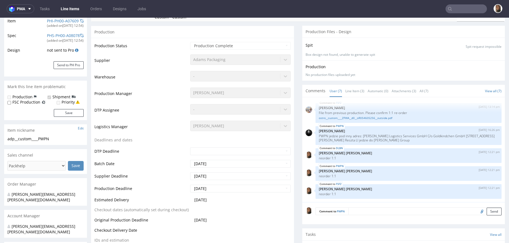
scroll to position [90, 0]
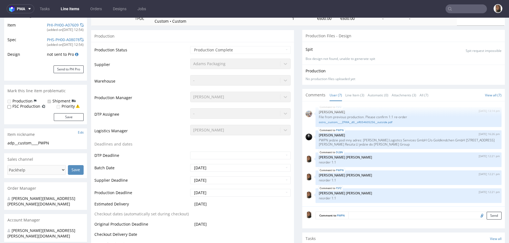
select select "in_progress"
click at [346, 93] on link "Line Item (3)" at bounding box center [354, 95] width 19 height 12
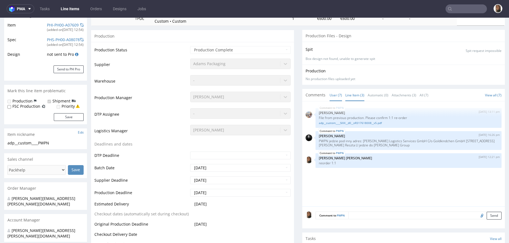
click at [331, 93] on link "User (7)" at bounding box center [336, 95] width 12 height 12
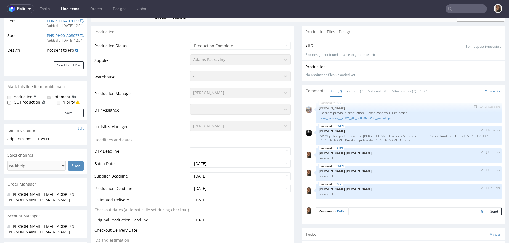
scroll to position [50, 0]
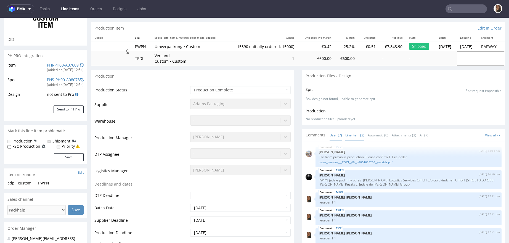
click at [352, 134] on link "Line Item (3)" at bounding box center [354, 135] width 19 height 12
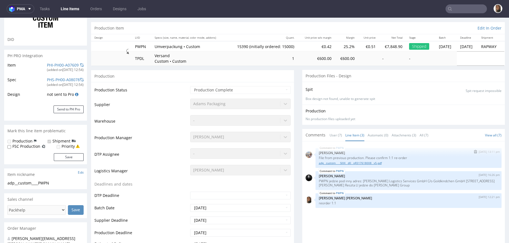
click at [359, 161] on link "adp__custom____SIXX__d0__oR317618008__v5.pdf" at bounding box center [409, 163] width 180 height 4
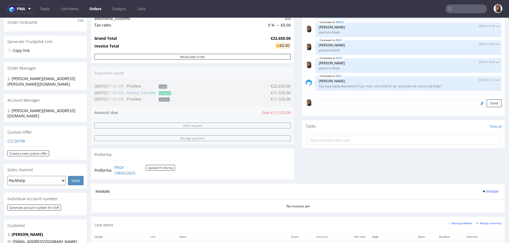
scroll to position [193, 0]
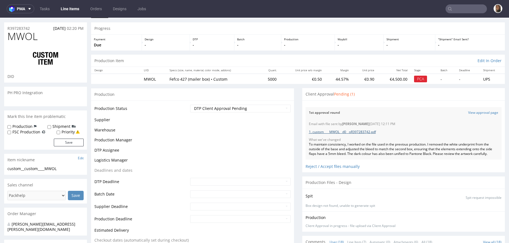
scroll to position [252, 0]
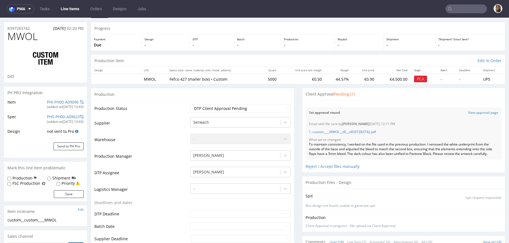
click at [351, 133] on p "1. custom____MWOL__d0__oR397283742.pdf" at bounding box center [404, 132] width 190 height 5
click at [351, 132] on link "1. custom____MWOL__d0__oR397283742.pdf" at bounding box center [342, 131] width 67 height 5
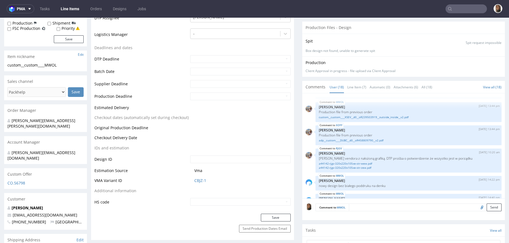
scroll to position [252, 0]
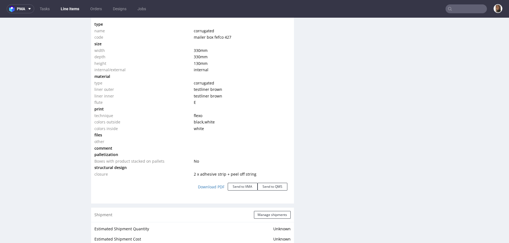
scroll to position [529, 0]
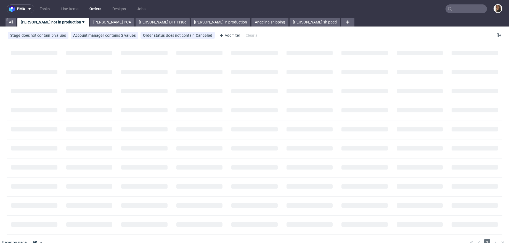
click at [471, 6] on input "text" at bounding box center [466, 8] width 41 height 9
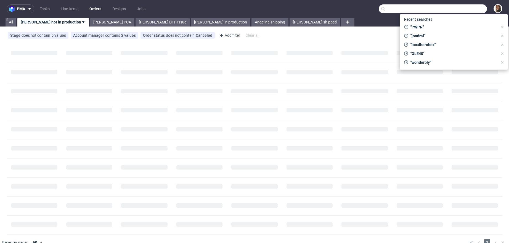
paste input "[PERSON_NAME]"
type input "[PERSON_NAME]"
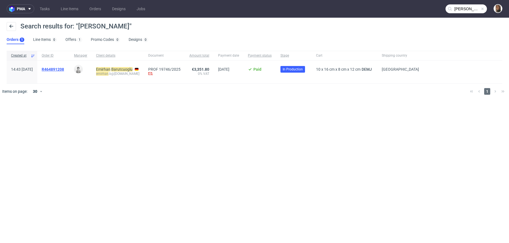
click at [61, 67] on span "R464891208" at bounding box center [53, 69] width 22 height 4
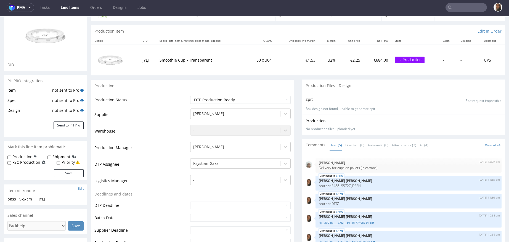
scroll to position [47, 0]
click at [358, 144] on link "Line Item (0)" at bounding box center [354, 144] width 19 height 12
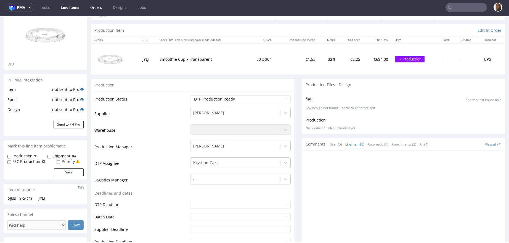
click at [94, 8] on link "Orders" at bounding box center [96, 7] width 18 height 9
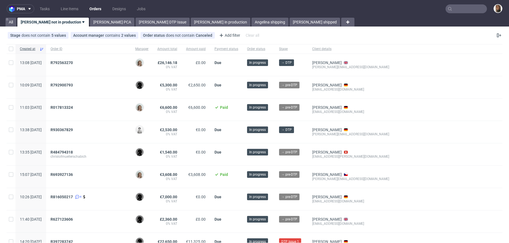
click at [469, 8] on input "text" at bounding box center [466, 8] width 41 height 9
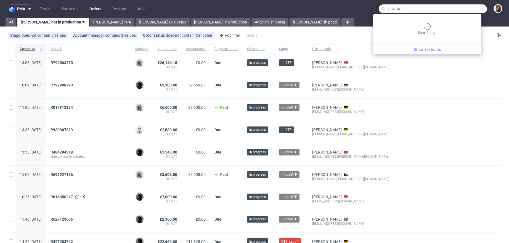
type input "jaskolka"
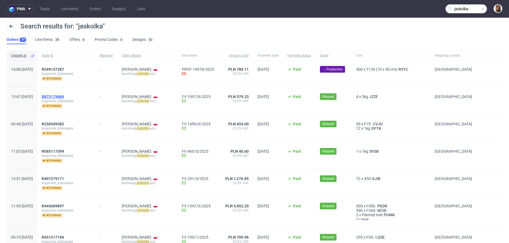
click at [64, 95] on span "R873179689" at bounding box center [53, 96] width 22 height 4
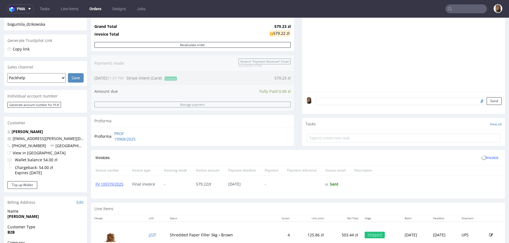
scroll to position [204, 0]
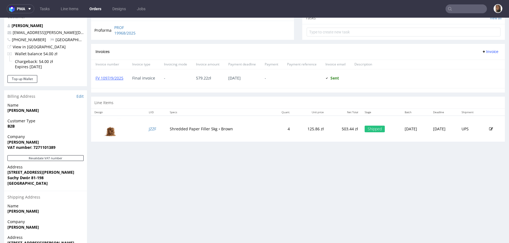
click at [453, 4] on nav "pma Tasks Line Items Orders Designs Jobs" at bounding box center [254, 9] width 509 height 18
click at [454, 5] on input "text" at bounding box center [466, 8] width 41 height 9
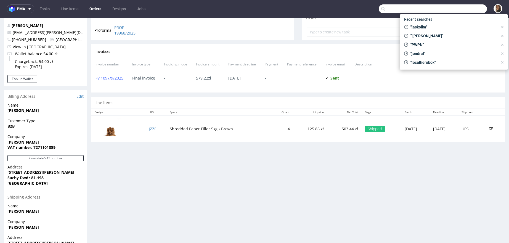
paste input "nuffinz.com"
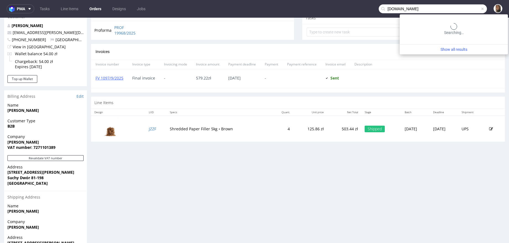
type input "nuffinz.com"
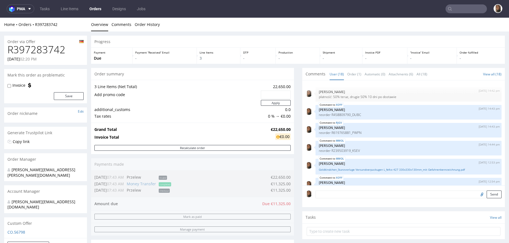
scroll to position [252, 0]
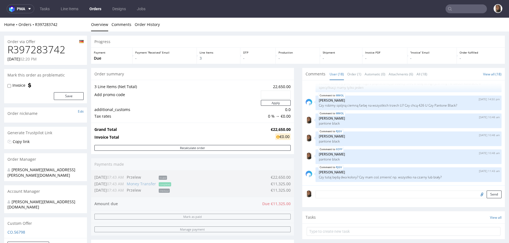
click at [200, 92] on td "Add promo code" at bounding box center [176, 94] width 165 height 9
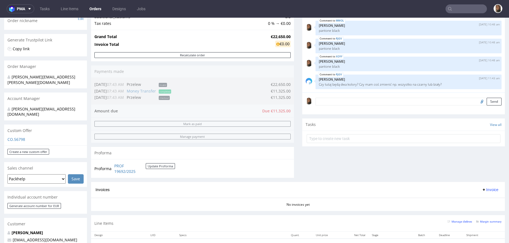
scroll to position [224, 0]
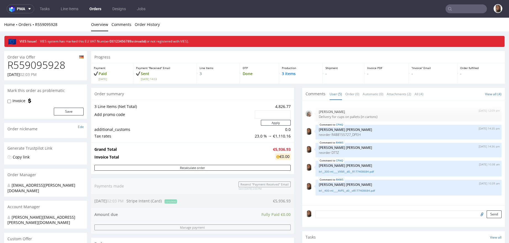
click at [62, 63] on h1 "R559095928" at bounding box center [45, 65] width 76 height 11
copy h1 "R559095928"
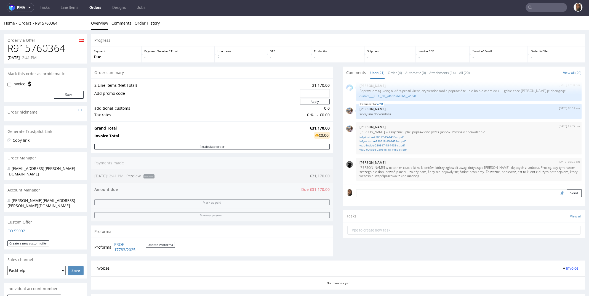
scroll to position [171, 0]
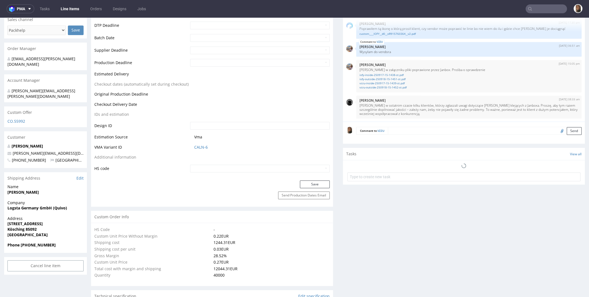
scroll to position [281, 0]
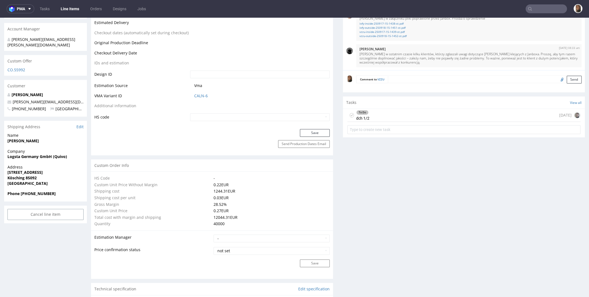
click at [395, 115] on div "To Do dch 1/2 [DATE]" at bounding box center [464, 115] width 233 height 13
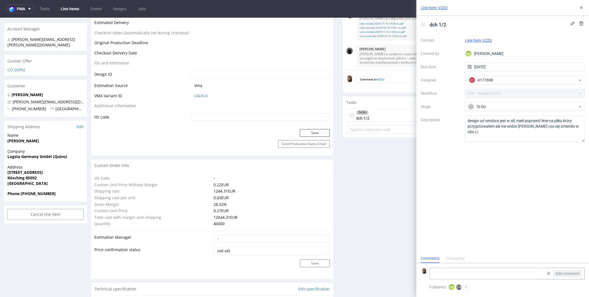
scroll to position [4, 0]
click at [578, 8] on button at bounding box center [581, 7] width 7 height 7
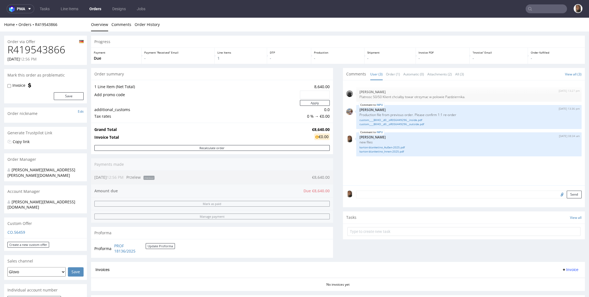
scroll to position [149, 0]
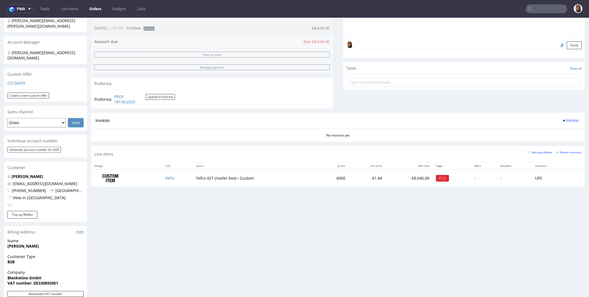
click at [169, 174] on td "INPU" at bounding box center [177, 177] width 31 height 17
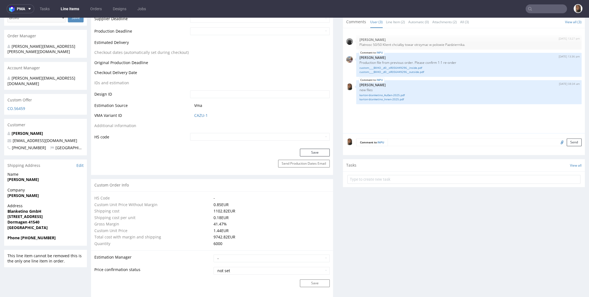
scroll to position [163, 0]
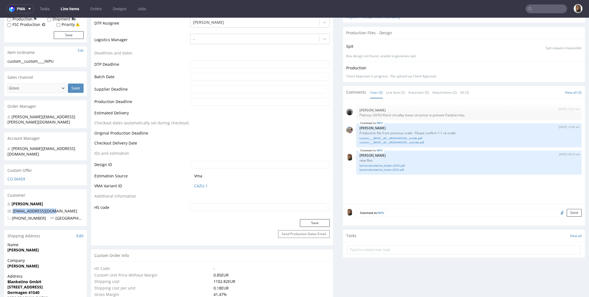
drag, startPoint x: 55, startPoint y: 201, endPoint x: 5, endPoint y: 201, distance: 49.7
click at [5, 201] on div "[PERSON_NAME] [EMAIL_ADDRESS][DOMAIN_NAME] [PHONE_NUMBER] [GEOGRAPHIC_DATA]" at bounding box center [45, 213] width 83 height 25
copy span "[EMAIL_ADDRESS][DOMAIN_NAME]"
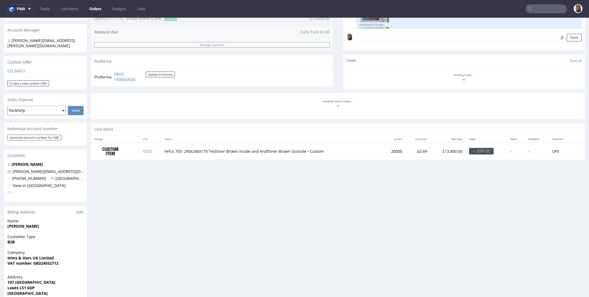
scroll to position [223, 0]
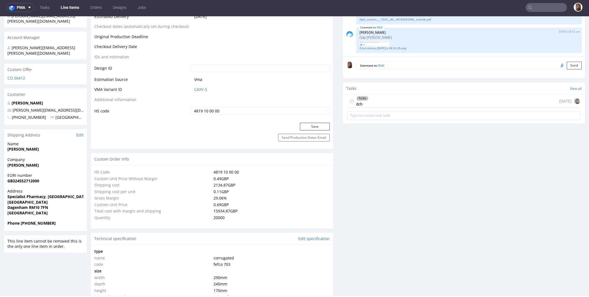
scroll to position [210, 0]
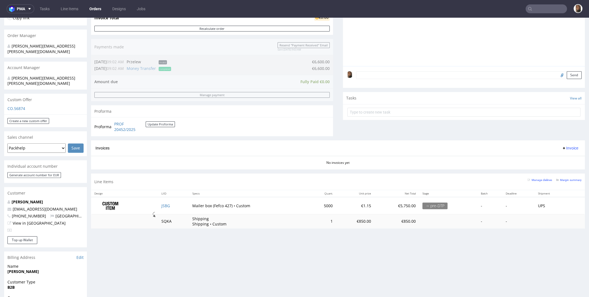
scroll to position [138, 0]
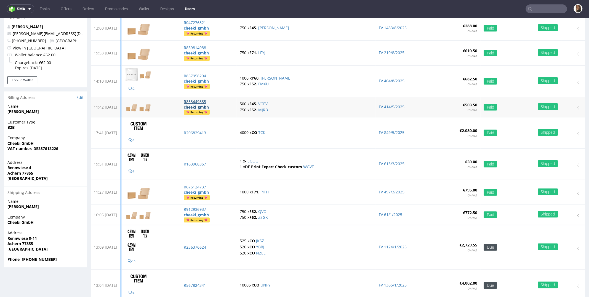
scroll to position [59, 0]
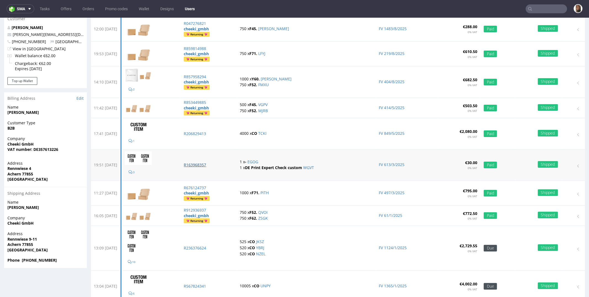
click at [213, 163] on p "R163968357" at bounding box center [208, 165] width 49 height 6
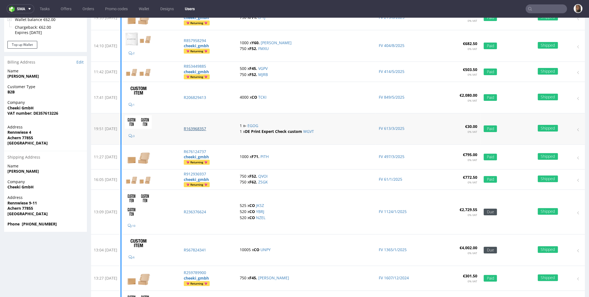
scroll to position [115, 0]
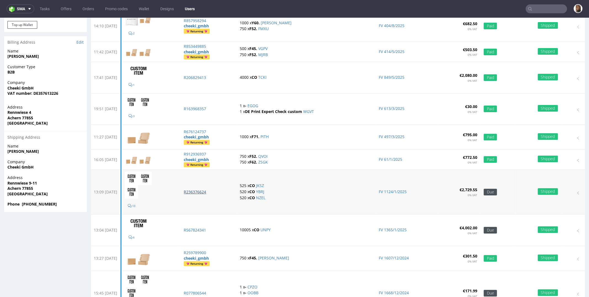
click at [208, 192] on p "R236376624" at bounding box center [208, 192] width 49 height 6
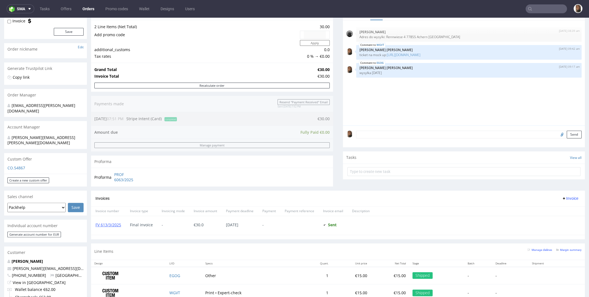
scroll to position [189, 0]
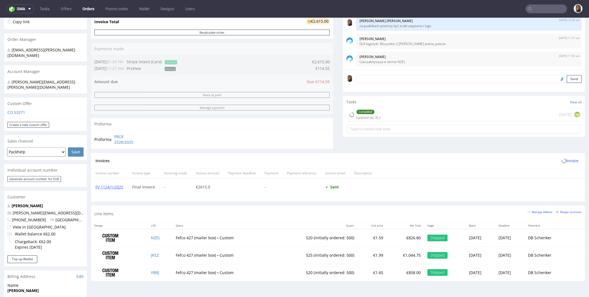
scroll to position [271, 0]
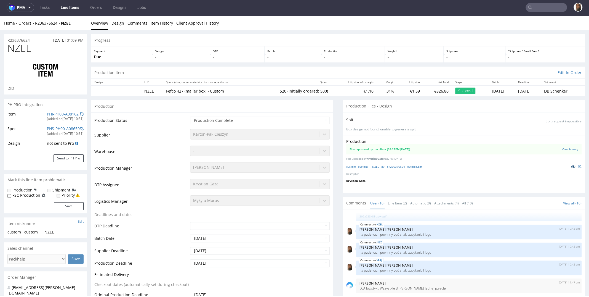
click at [571, 167] on icon at bounding box center [573, 167] width 4 height 4
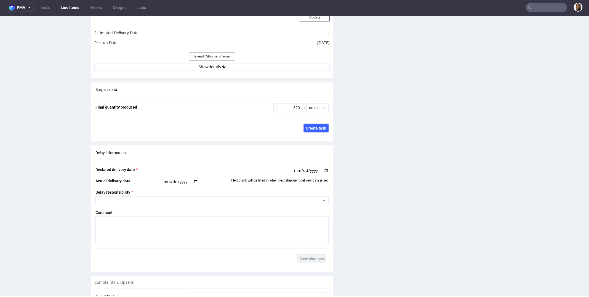
scroll to position [898, 0]
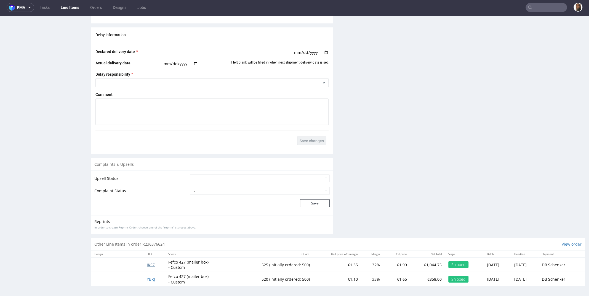
click at [149, 264] on span "JKSZ" at bounding box center [151, 264] width 8 height 5
click at [151, 279] on span "YBRJ" at bounding box center [151, 278] width 8 height 5
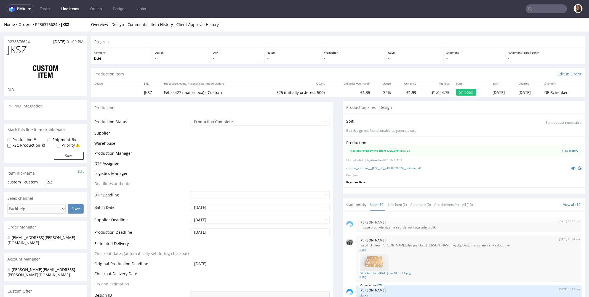
scroll to position [129, 0]
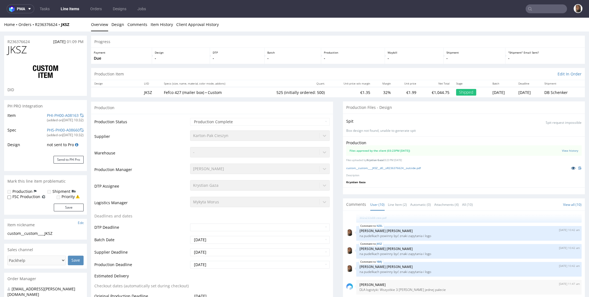
click at [571, 166] on icon at bounding box center [573, 168] width 4 height 4
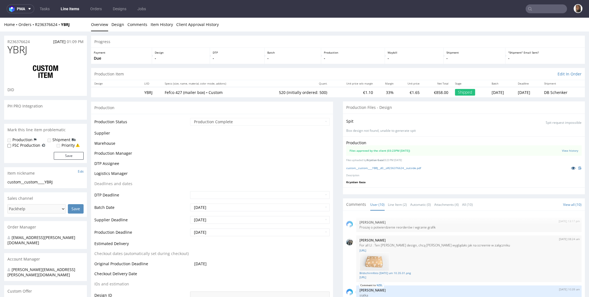
scroll to position [129, 0]
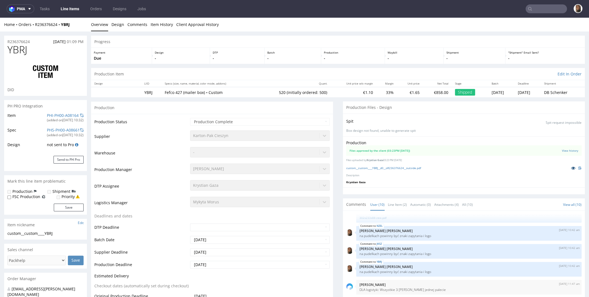
click at [569, 167] on link at bounding box center [574, 168] width 10 height 6
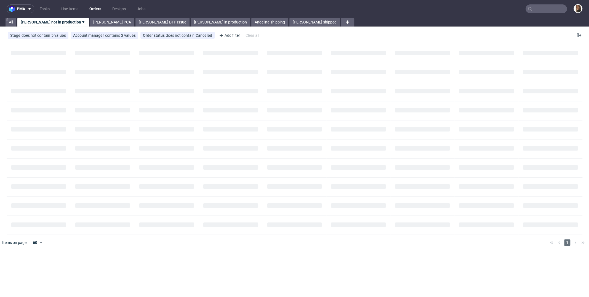
click at [541, 9] on input "text" at bounding box center [546, 8] width 41 height 9
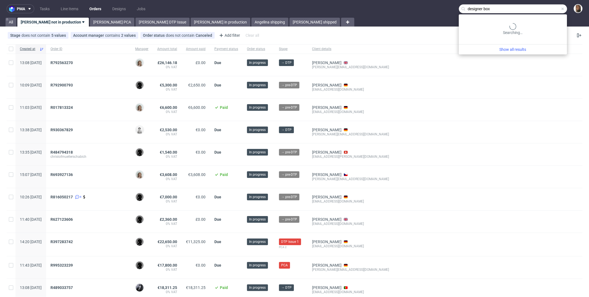
type input "designer box"
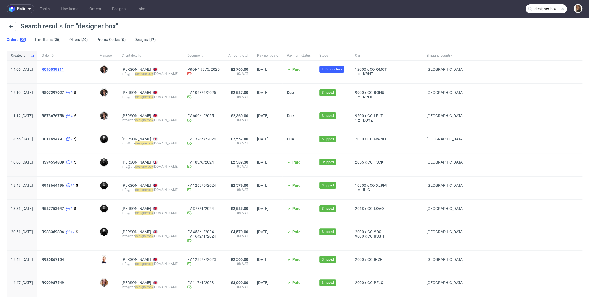
click at [64, 69] on span "R095039811" at bounding box center [53, 69] width 22 height 4
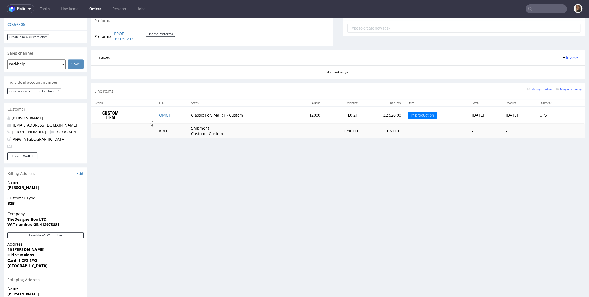
scroll to position [168, 0]
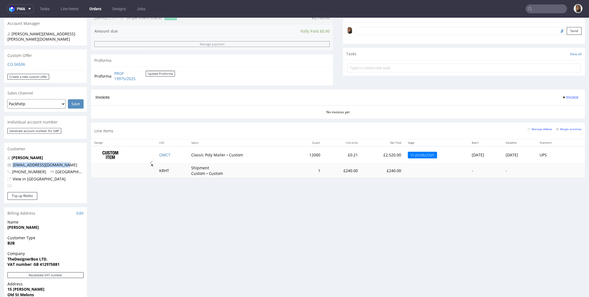
drag, startPoint x: 74, startPoint y: 155, endPoint x: 7, endPoint y: 150, distance: 67.0
click at [7, 155] on div "[PERSON_NAME] [EMAIL_ADDRESS][DOMAIN_NAME] [PHONE_NUMBER] [GEOGRAPHIC_DATA] Vie…" at bounding box center [45, 173] width 83 height 37
copy span "[EMAIL_ADDRESS][DOMAIN_NAME]"
